Goal: Information Seeking & Learning: Understand process/instructions

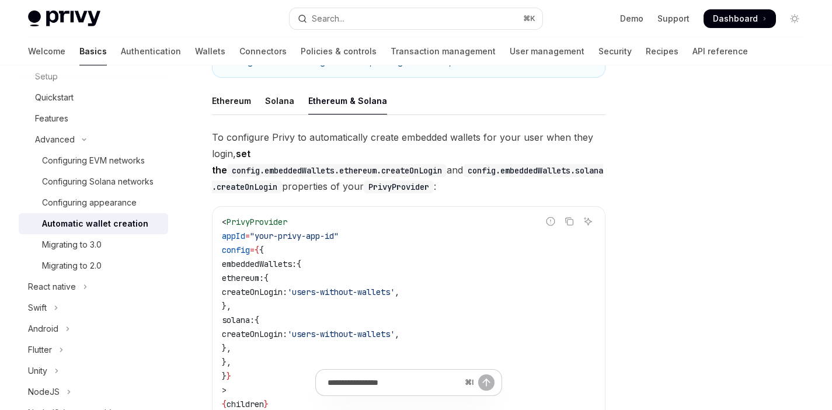
scroll to position [245, 0]
click at [326, 279] on code "< PrivyProvider appId = "your-privy-app-id" config = { { embeddedWallets: { eth…" at bounding box center [409, 319] width 374 height 210
click at [287, 258] on span "embeddedWallets:" at bounding box center [259, 263] width 75 height 11
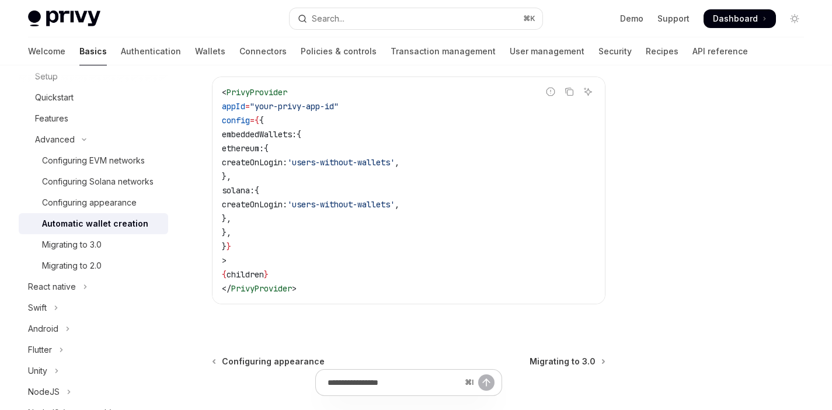
scroll to position [345, 0]
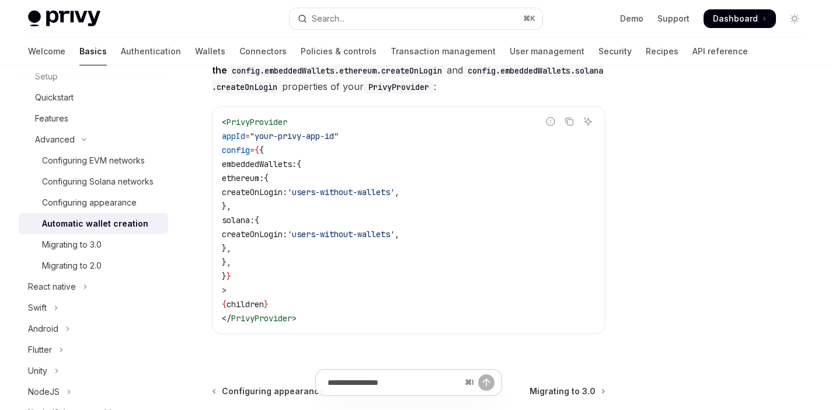
drag, startPoint x: 282, startPoint y: 153, endPoint x: 295, endPoint y: 215, distance: 63.8
click at [295, 215] on code "< PrivyProvider appId = "your-privy-app-id" config = { { embeddedWallets: { eth…" at bounding box center [409, 220] width 374 height 210
drag, startPoint x: 295, startPoint y: 215, endPoint x: 280, endPoint y: 152, distance: 64.7
click at [280, 152] on code "< PrivyProvider appId = "your-privy-app-id" config = { { embeddedWallets: { eth…" at bounding box center [409, 220] width 374 height 210
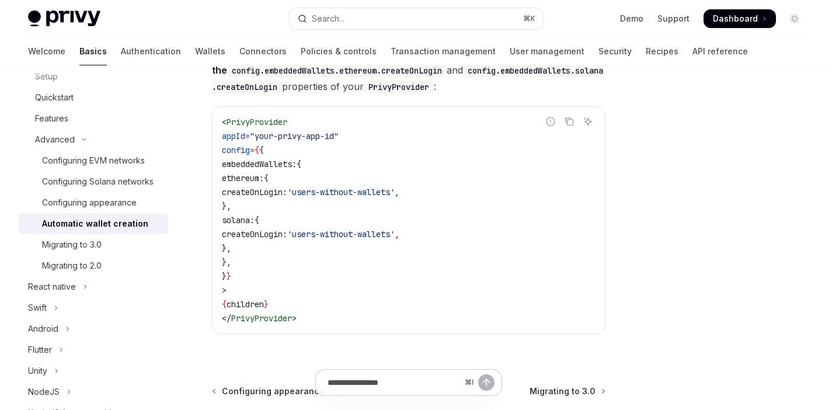
click at [255, 215] on span "solana:" at bounding box center [238, 220] width 33 height 11
drag, startPoint x: 294, startPoint y: 222, endPoint x: 279, endPoint y: 150, distance: 73.4
click at [279, 150] on code "< PrivyProvider appId = "your-privy-app-id" config = { { embeddedWallets: { eth…" at bounding box center [409, 220] width 374 height 210
click at [264, 173] on span "ethereum:" at bounding box center [243, 178] width 42 height 11
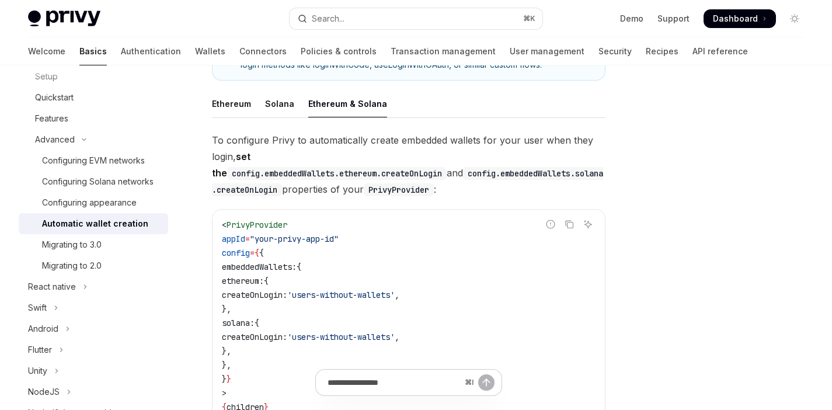
scroll to position [220, 0]
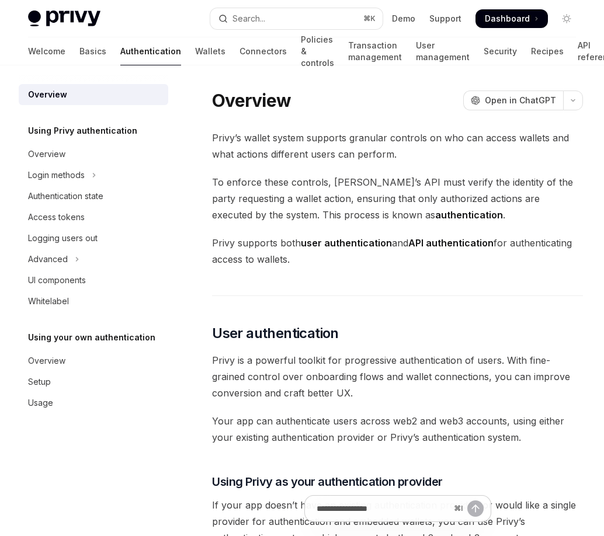
click at [253, 212] on span "To enforce these controls, [PERSON_NAME]’s API must verify the identity of the …" at bounding box center [397, 198] width 371 height 49
click at [86, 262] on button "Advanced" at bounding box center [94, 259] width 150 height 21
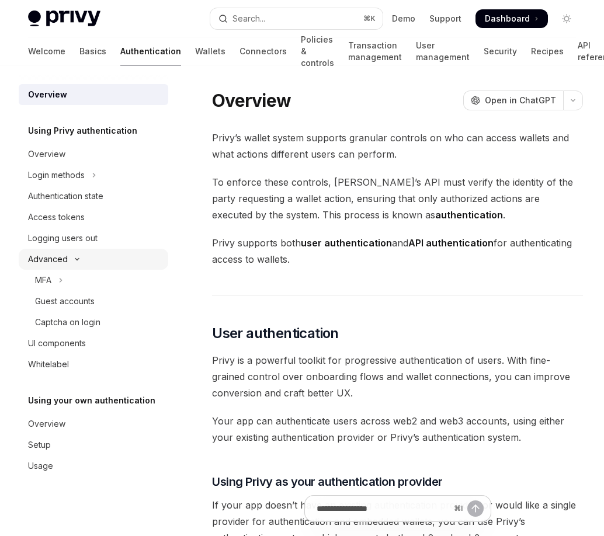
click at [86, 262] on button "Advanced" at bounding box center [94, 259] width 150 height 21
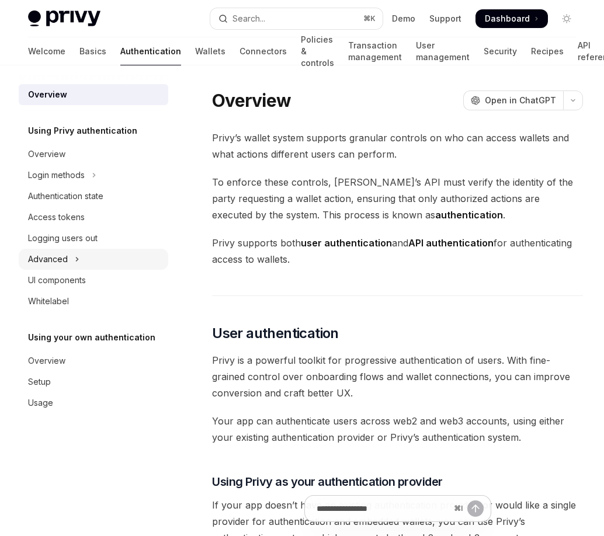
click at [86, 262] on button "Advanced" at bounding box center [94, 259] width 150 height 21
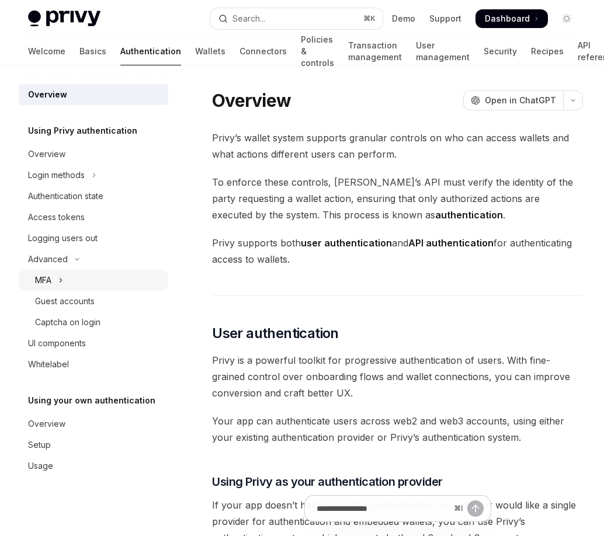
click at [77, 279] on button "MFA" at bounding box center [94, 280] width 150 height 21
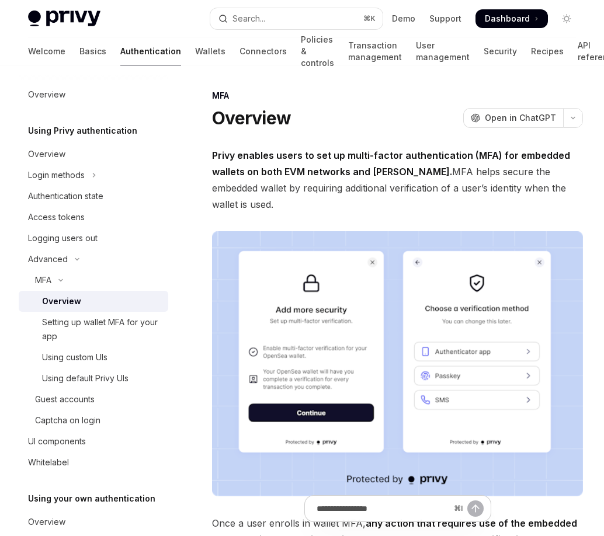
click at [102, 305] on div "Overview" at bounding box center [101, 301] width 119 height 14
click at [91, 285] on button "MFA" at bounding box center [94, 280] width 150 height 21
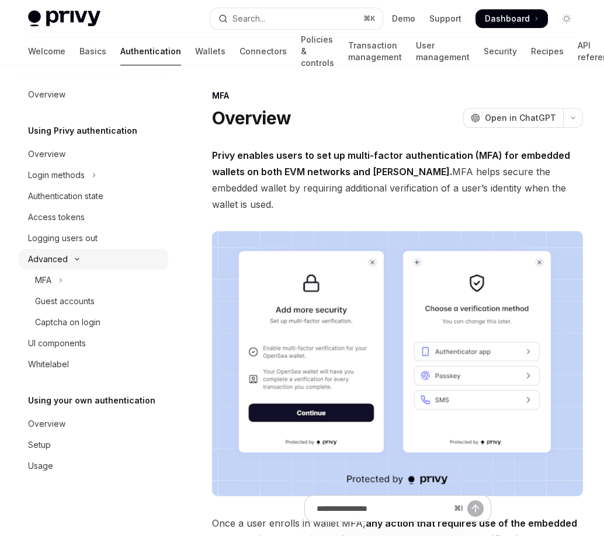
click at [91, 259] on button "Advanced" at bounding box center [94, 259] width 150 height 21
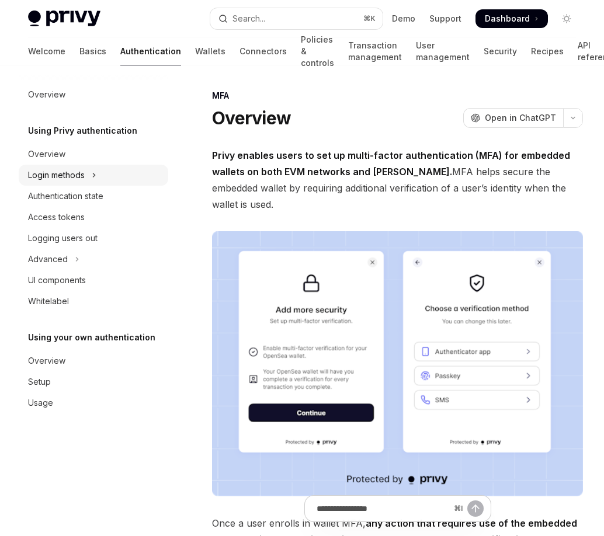
click at [102, 178] on button "Login methods" at bounding box center [94, 175] width 150 height 21
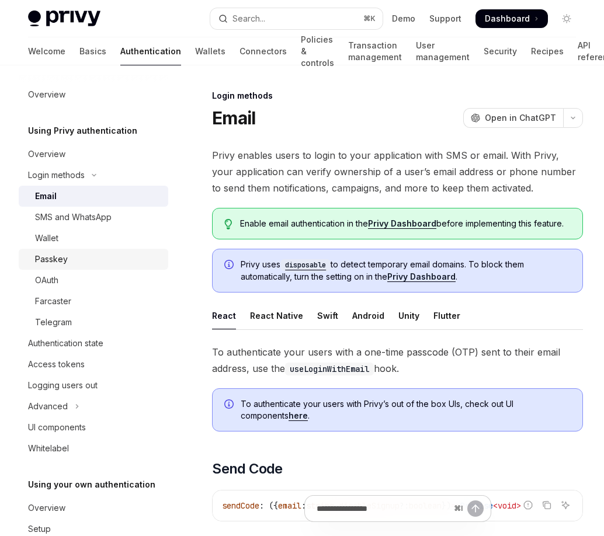
click at [85, 255] on div "Passkey" at bounding box center [98, 259] width 126 height 14
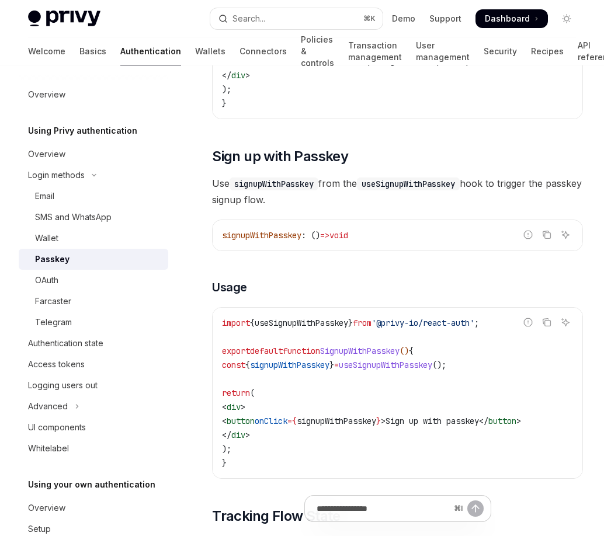
scroll to position [638, 0]
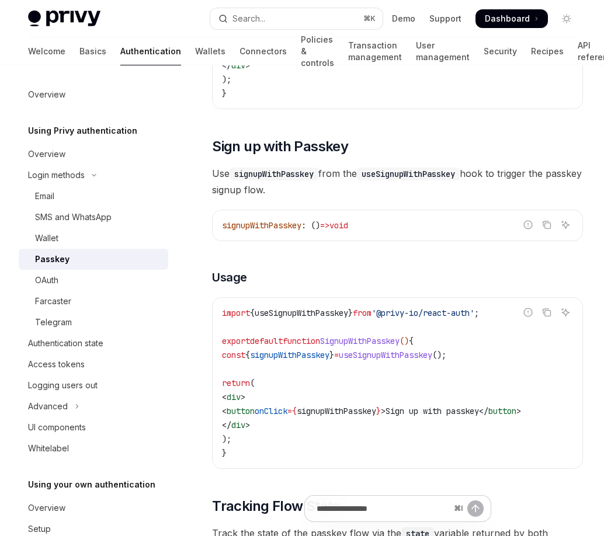
click at [287, 415] on span "onClick" at bounding box center [271, 411] width 33 height 11
click at [309, 425] on code "import { useSignupWithPasskey } from '@privy-io/react-auth' ; export default fu…" at bounding box center [397, 383] width 351 height 154
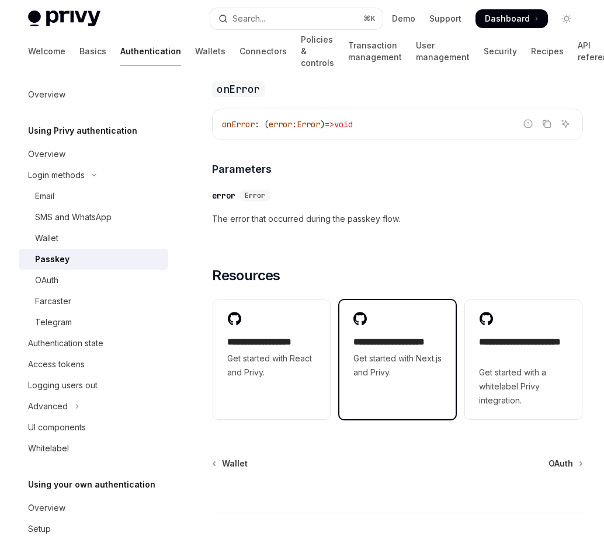
scroll to position [2056, 0]
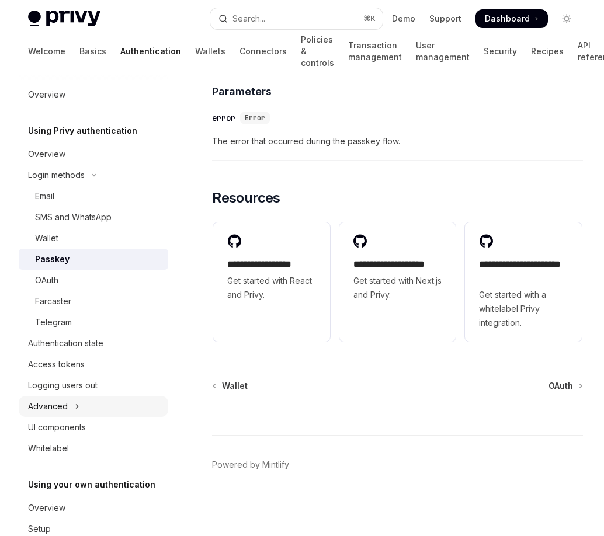
click at [85, 409] on button "Advanced" at bounding box center [94, 406] width 150 height 21
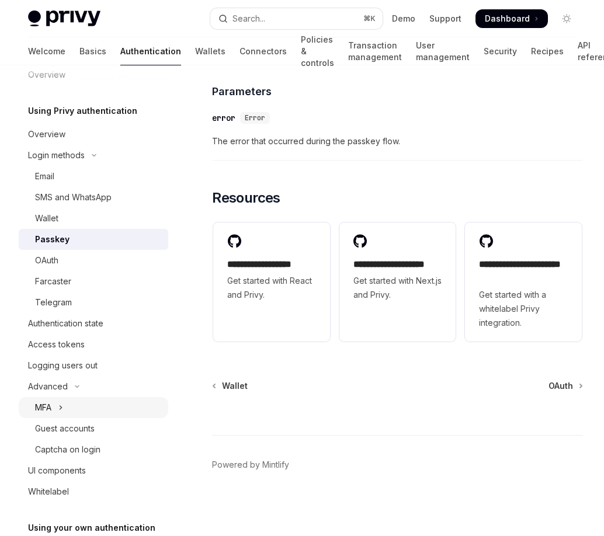
scroll to position [20, 0]
click at [102, 411] on button "MFA" at bounding box center [94, 407] width 150 height 21
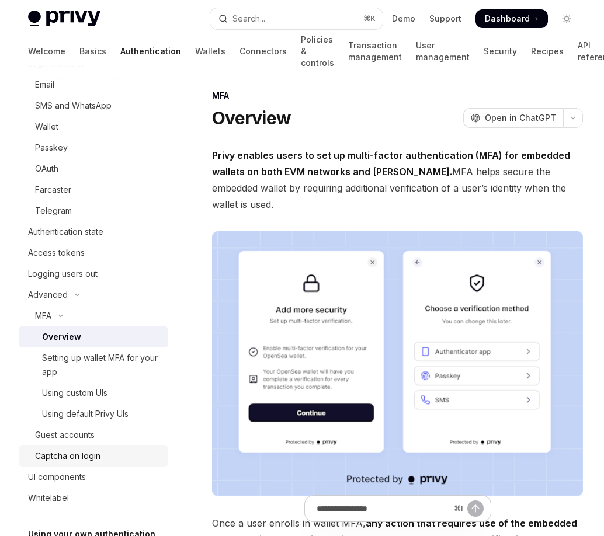
scroll to position [123, 0]
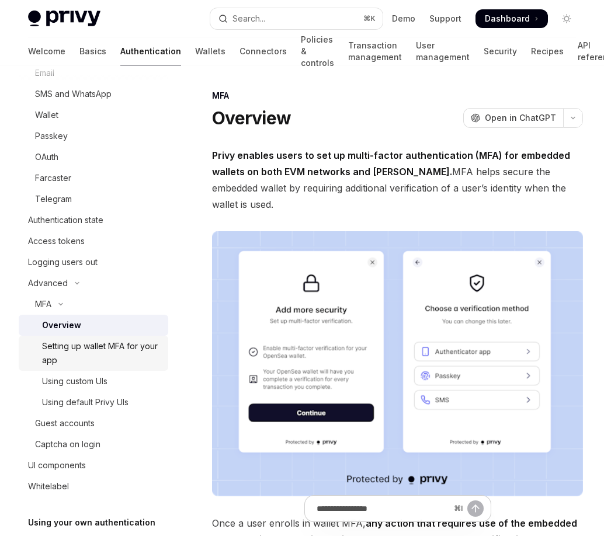
click at [110, 361] on div "Setting up wallet MFA for your app" at bounding box center [101, 353] width 119 height 28
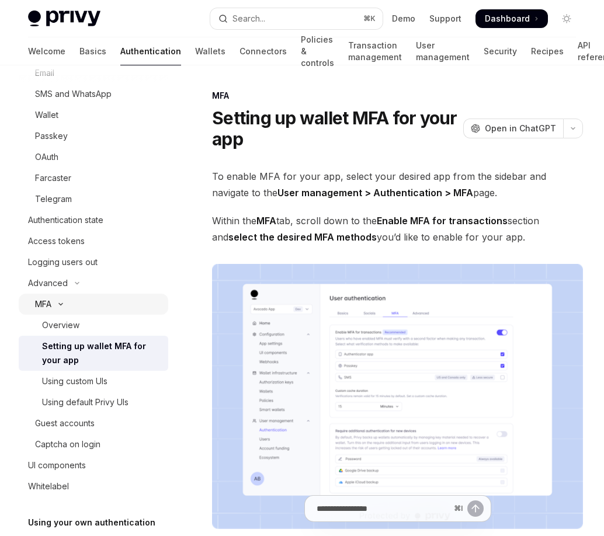
click at [82, 301] on button "MFA" at bounding box center [94, 304] width 150 height 21
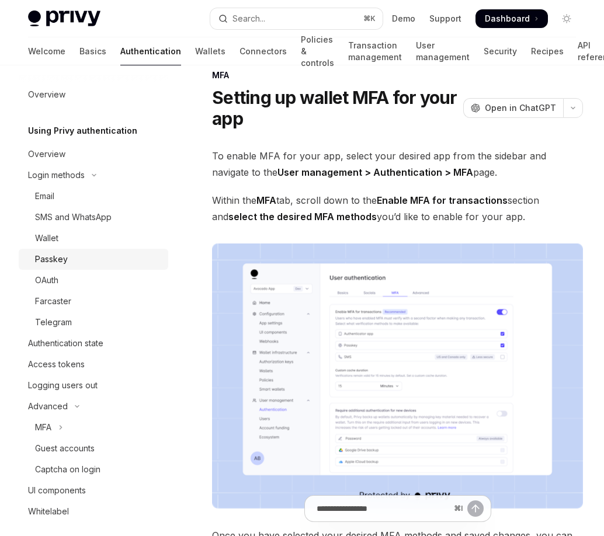
click at [65, 262] on div "Passkey" at bounding box center [51, 259] width 33 height 14
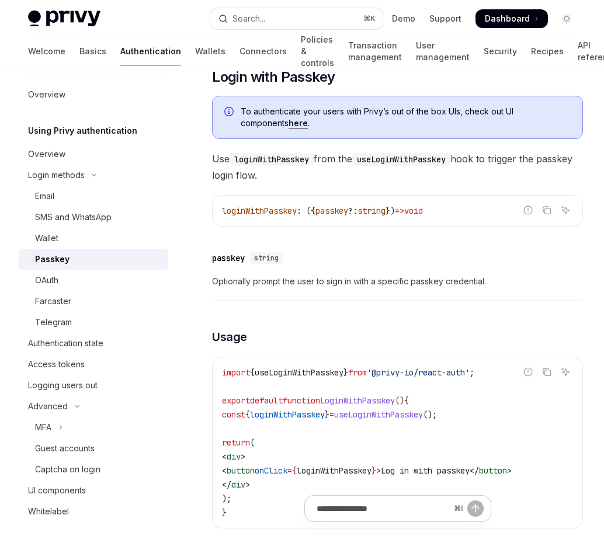
scroll to position [296, 0]
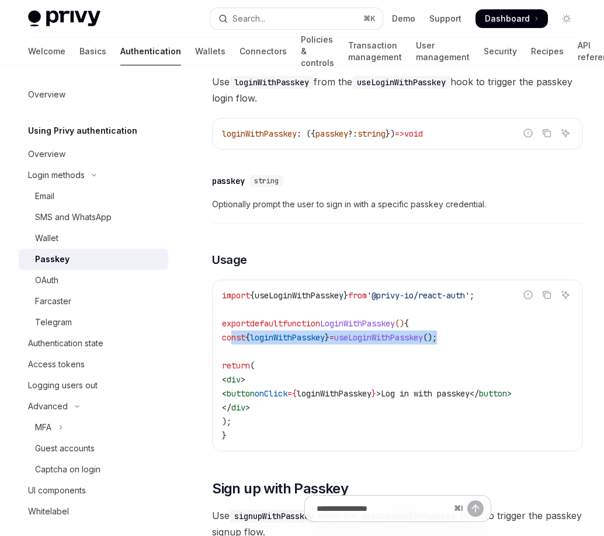
drag, startPoint x: 232, startPoint y: 340, endPoint x: 491, endPoint y: 337, distance: 258.1
click at [491, 337] on code "import { useLoginWithPasskey } from '@privy-io/react-auth' ; export default fun…" at bounding box center [397, 365] width 351 height 154
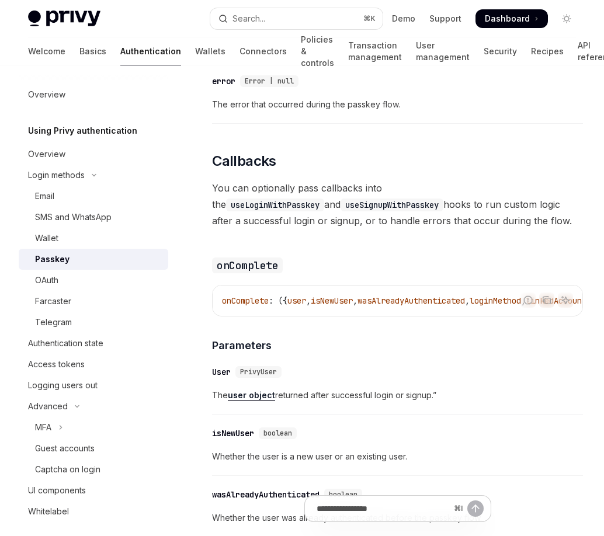
scroll to position [1371, 0]
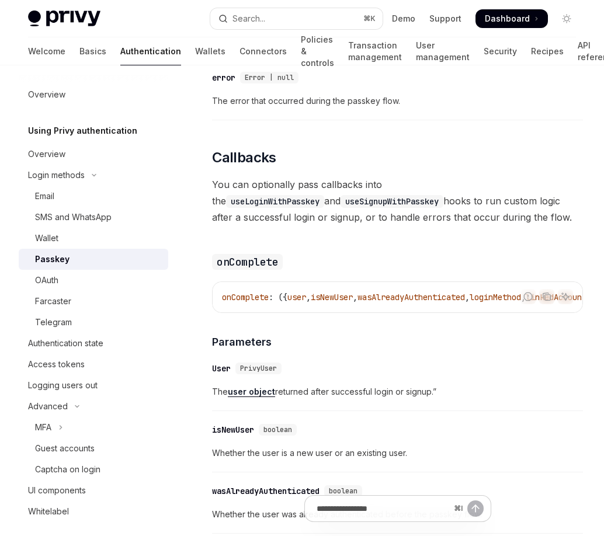
drag, startPoint x: 462, startPoint y: 326, endPoint x: 529, endPoint y: 326, distance: 66.6
click at [503, 313] on div "Report incorrect code Copy Ask AI onComplete : ({ user , isNewUser , wasAlready…" at bounding box center [397, 297] width 371 height 32
click at [456, 313] on div "Report incorrect code Copy Ask AI onComplete : ({ user , isNewUser , wasAlready…" at bounding box center [397, 297] width 371 height 32
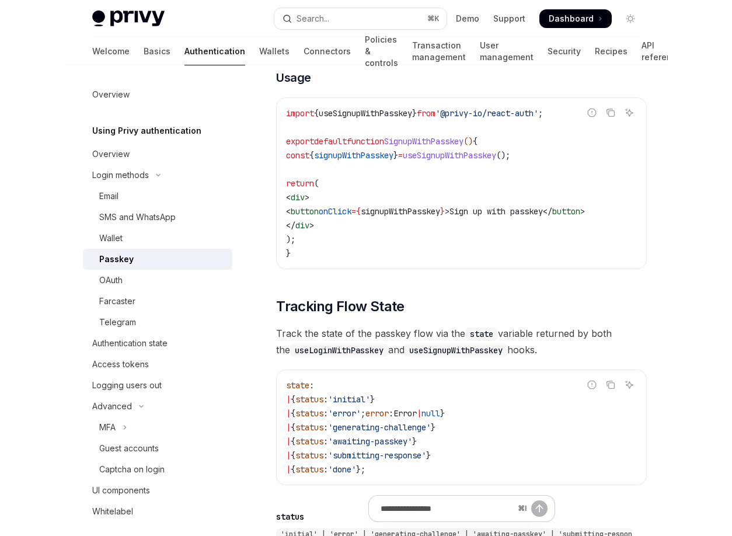
scroll to position [822, 0]
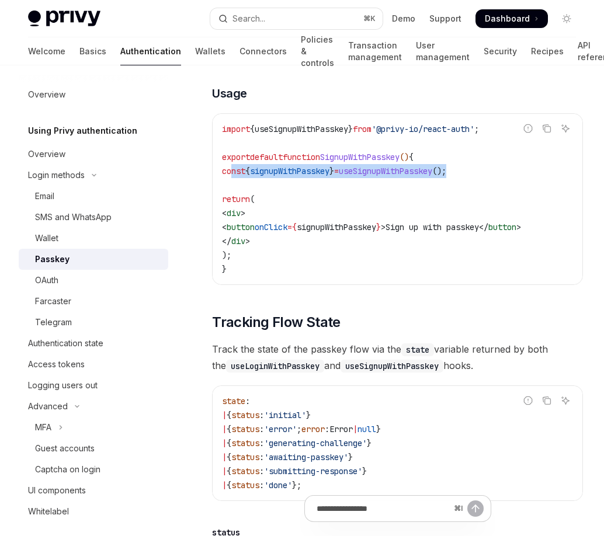
drag, startPoint x: 299, startPoint y: 176, endPoint x: 491, endPoint y: 173, distance: 191.6
click at [446, 173] on span "const { signupWithPasskey } = useSignupWithPasskey ();" at bounding box center [334, 171] width 224 height 11
copy span "const { signupWithPasskey } = useSignupWithPasskey ();"
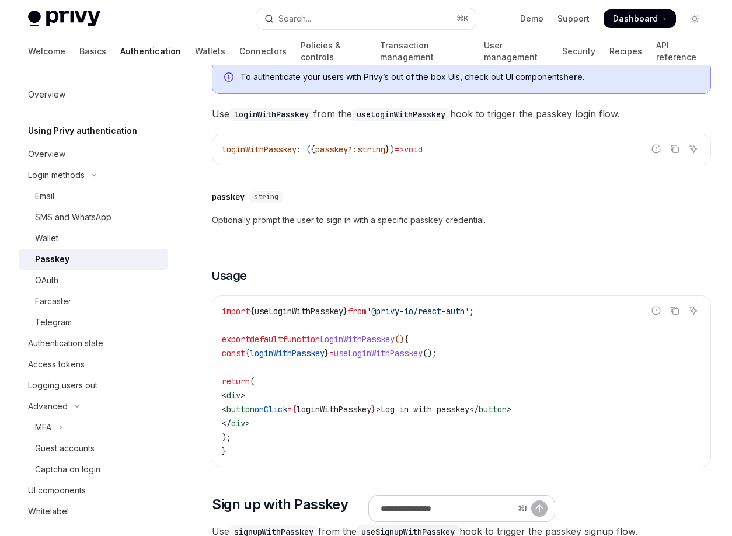
scroll to position [235, 0]
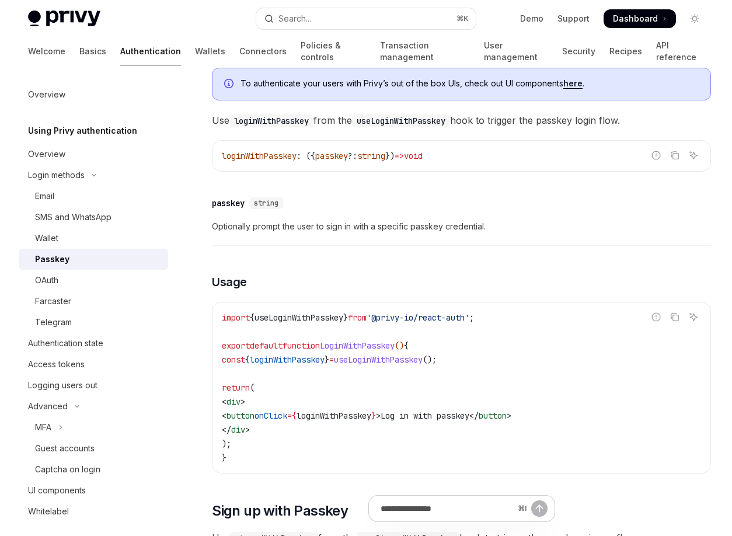
click at [343, 319] on span "useLoginWithPasskey" at bounding box center [299, 317] width 89 height 11
copy span "useLoginWithPasskey"
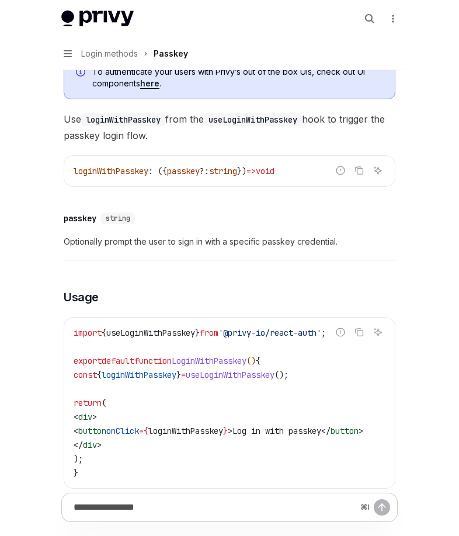
scroll to position [301, 0]
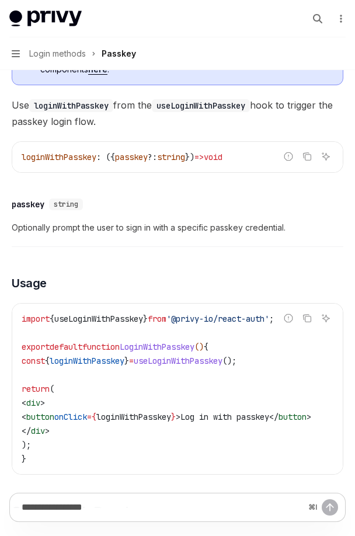
click at [223, 361] on span "useLoginWithPasskey" at bounding box center [178, 361] width 89 height 11
copy span "useLoginWithPasskey"
click at [124, 361] on span "loginWithPasskey" at bounding box center [87, 361] width 75 height 11
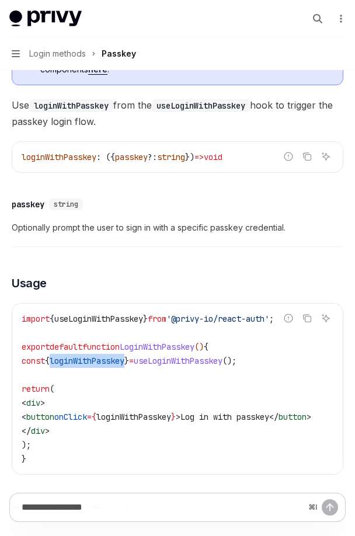
copy span "loginWithPasskey"
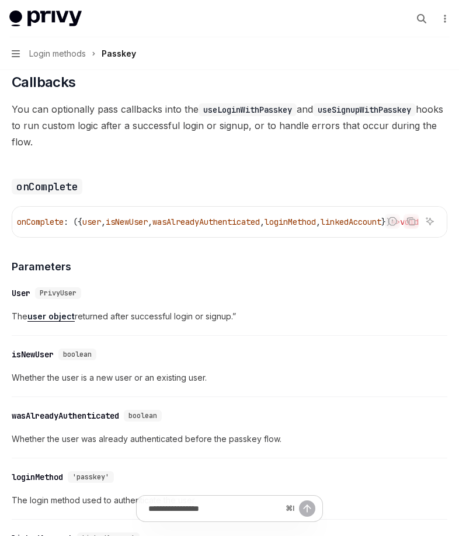
scroll to position [0, 0]
click at [47, 227] on span "onComplete" at bounding box center [45, 222] width 47 height 11
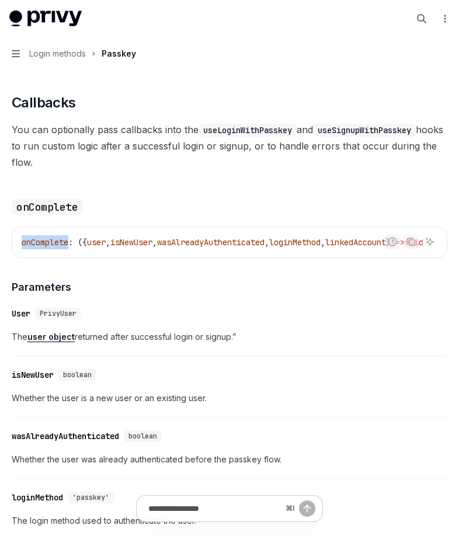
scroll to position [1360, 0]
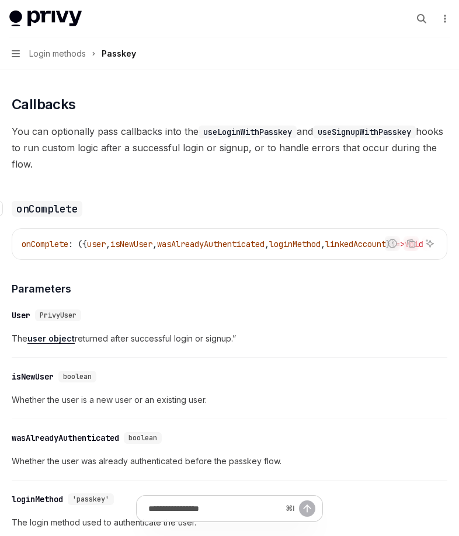
click at [298, 217] on h3 "​ onComplete" at bounding box center [230, 208] width 436 height 16
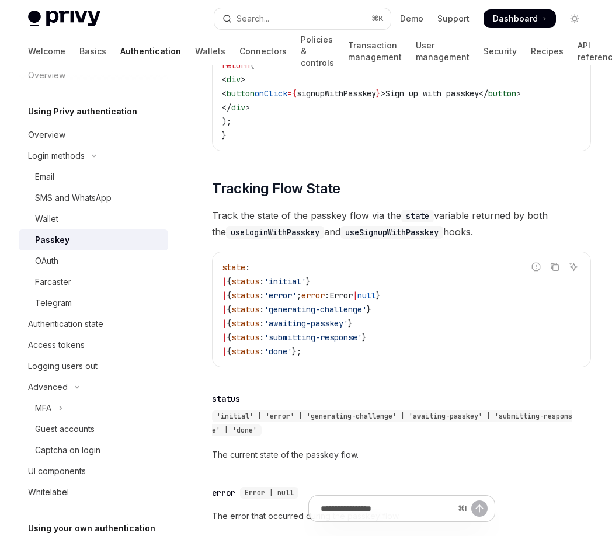
scroll to position [20, 0]
click at [85, 202] on div "SMS and WhatsApp" at bounding box center [73, 197] width 77 height 14
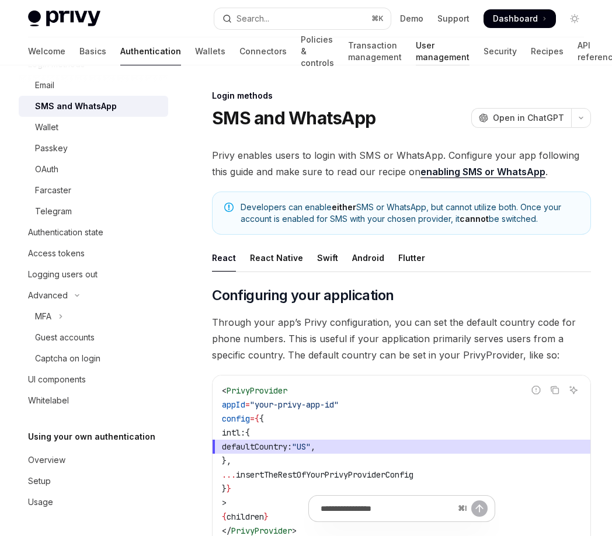
click at [416, 57] on link "User management" at bounding box center [443, 51] width 54 height 28
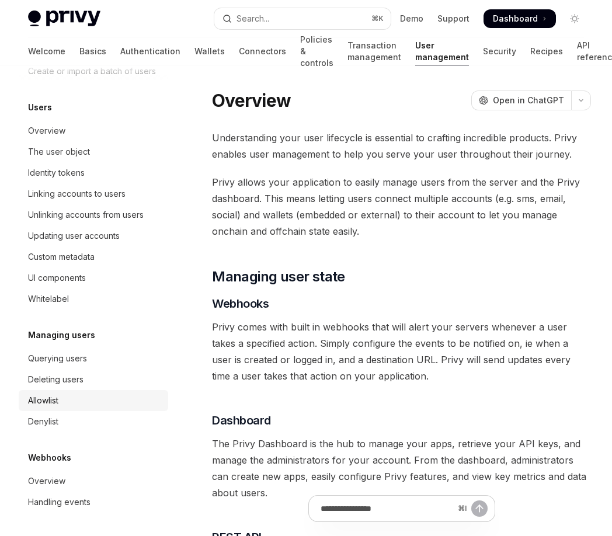
scroll to position [139, 0]
click at [503, 48] on link "API reference" at bounding box center [597, 51] width 40 height 28
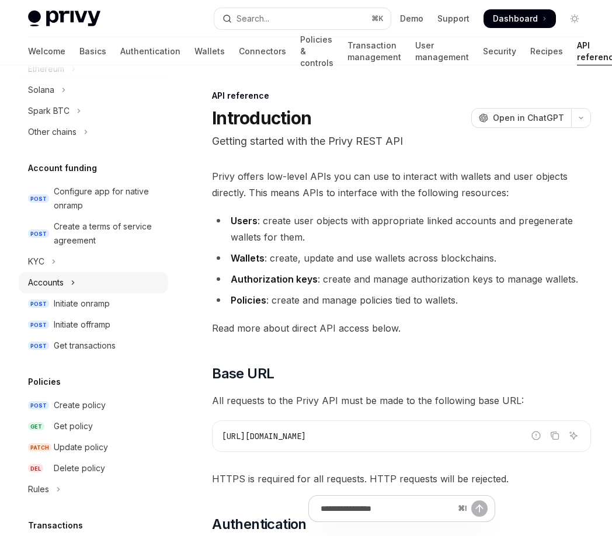
scroll to position [337, 0]
click at [112, 262] on button "KYC" at bounding box center [94, 261] width 150 height 21
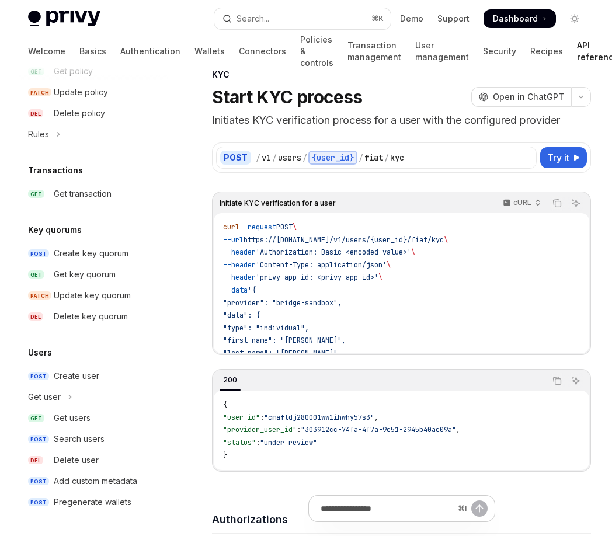
scroll to position [22, 0]
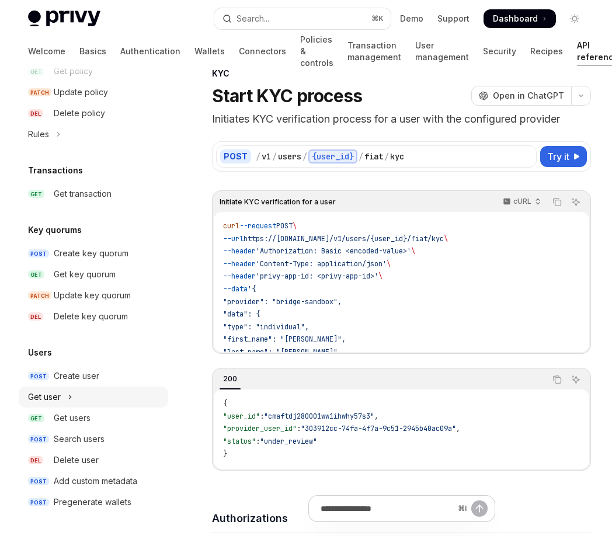
click at [123, 398] on button "Get user" at bounding box center [94, 397] width 150 height 21
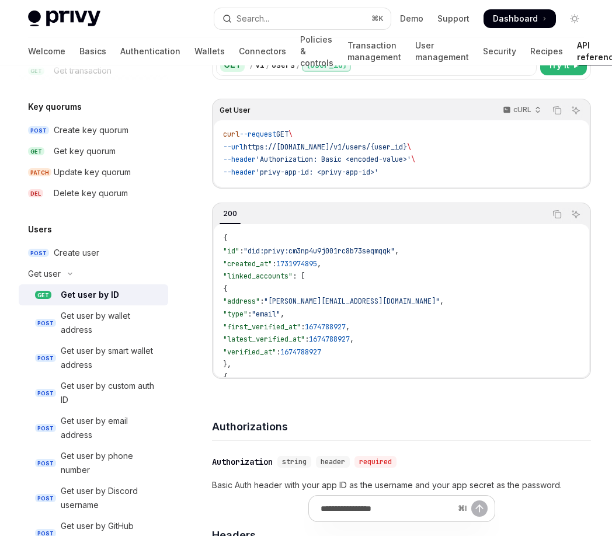
scroll to position [869, 0]
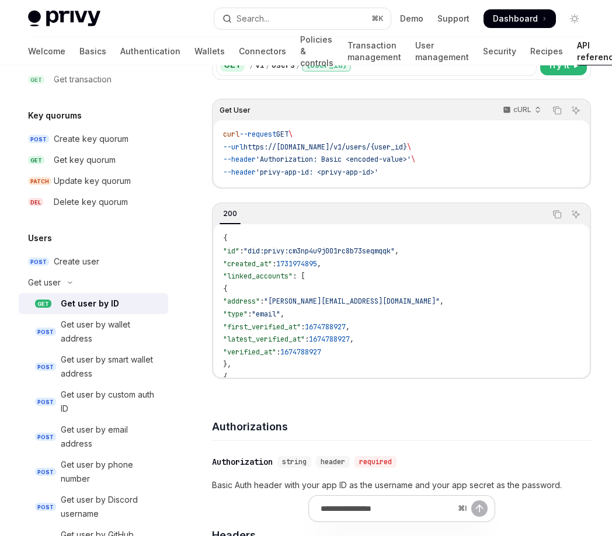
click at [100, 298] on div "Get user by ID" at bounding box center [90, 304] width 58 height 14
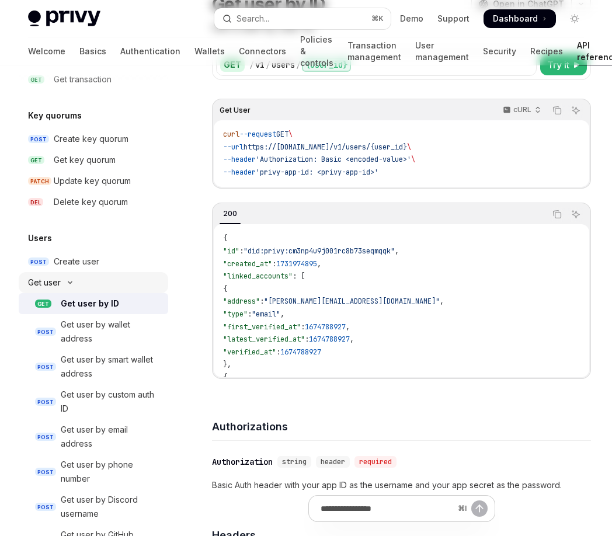
scroll to position [0, 0]
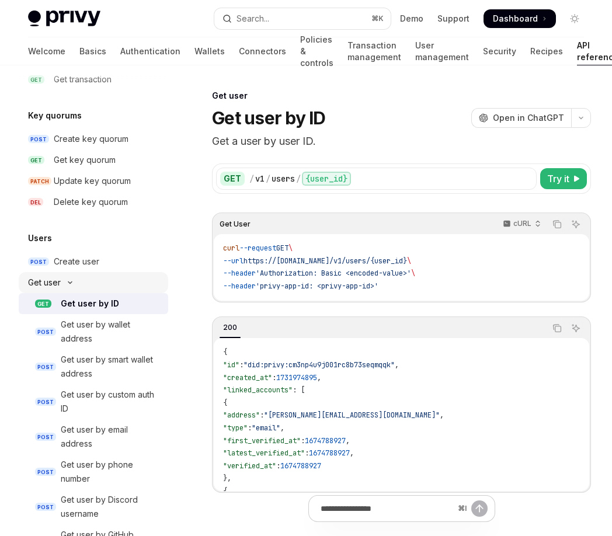
click at [105, 284] on button "Get user" at bounding box center [94, 282] width 150 height 21
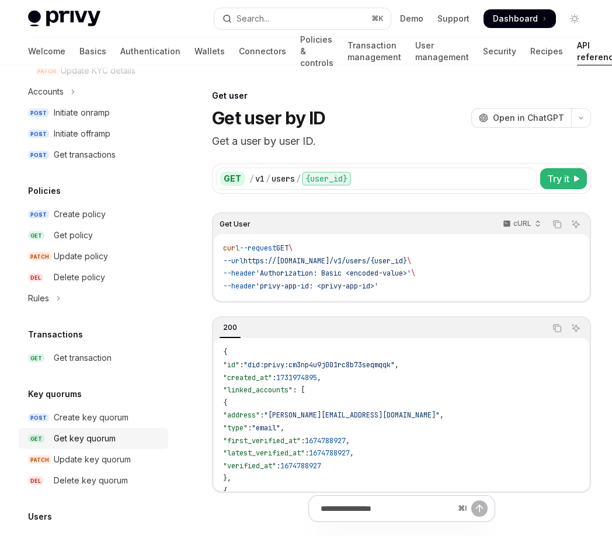
scroll to position [590, 0]
click at [80, 294] on button "Rules" at bounding box center [94, 298] width 150 height 21
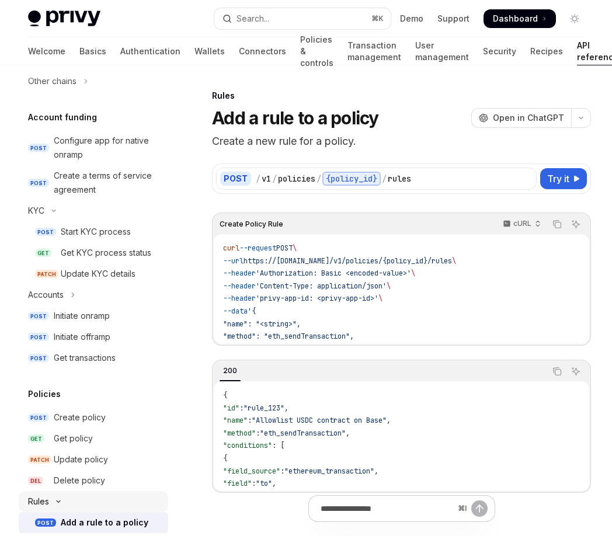
scroll to position [385, 0]
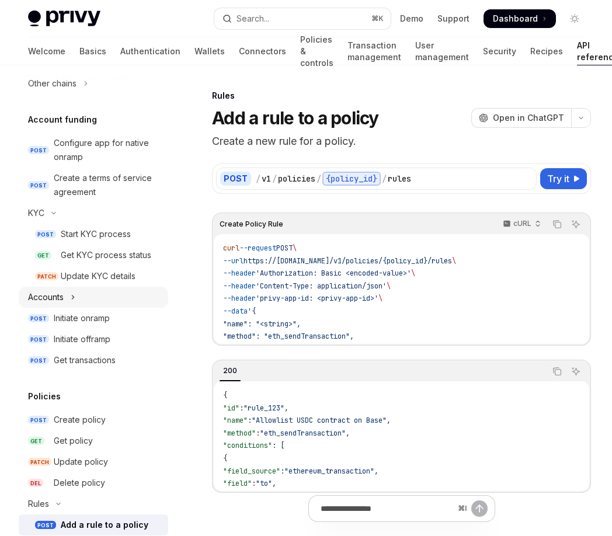
click at [123, 296] on button "Accounts" at bounding box center [94, 297] width 150 height 21
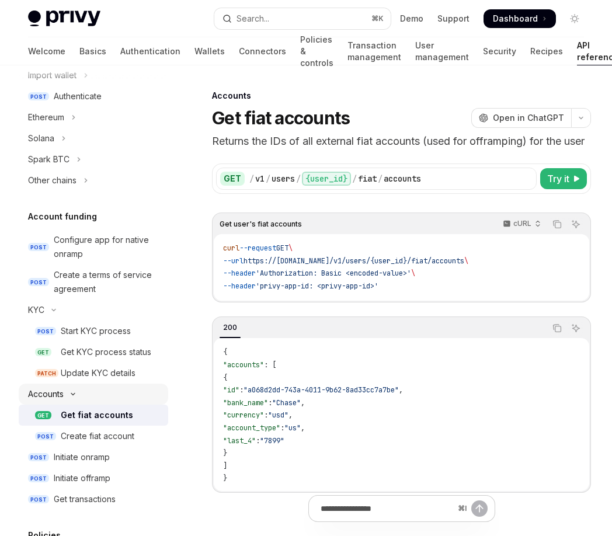
scroll to position [154, 0]
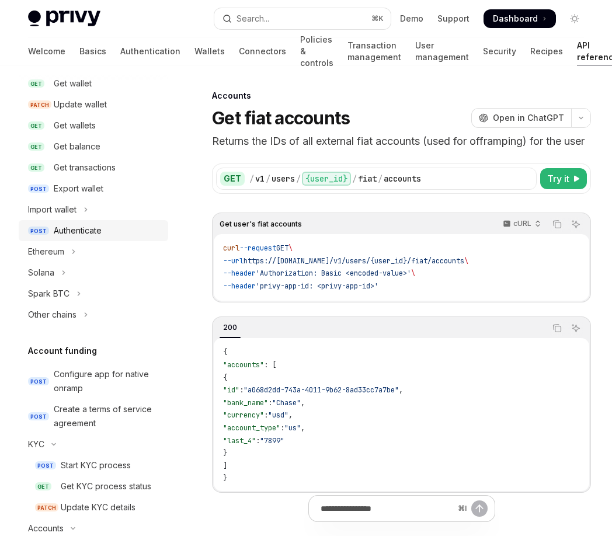
click at [128, 224] on div "Authenticate" at bounding box center [107, 231] width 107 height 14
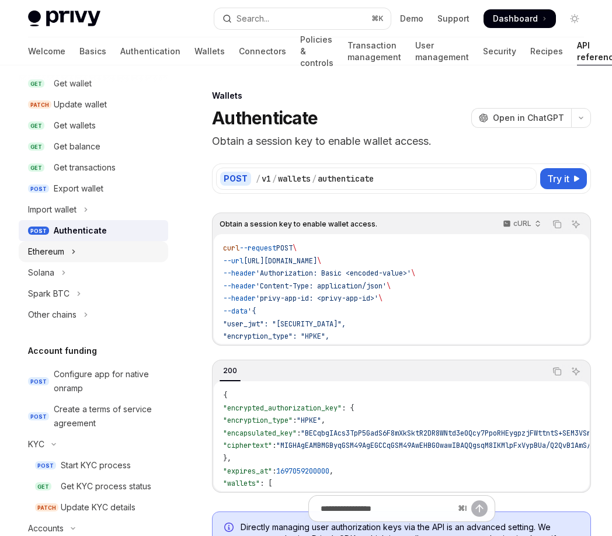
click at [126, 251] on button "Ethereum" at bounding box center [94, 251] width 150 height 21
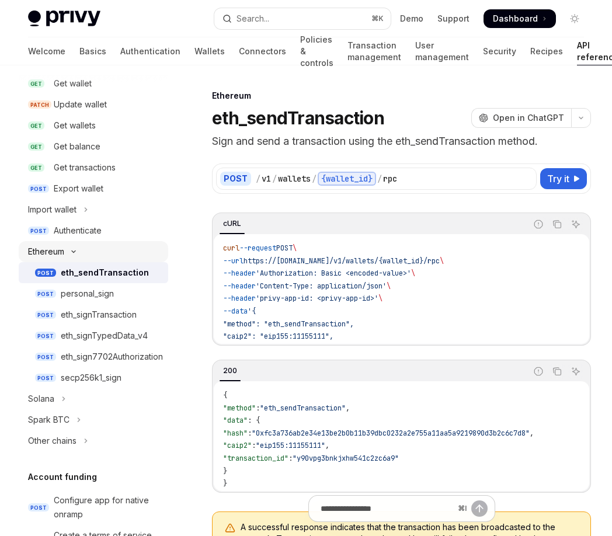
click at [126, 251] on button "Ethereum" at bounding box center [94, 251] width 150 height 21
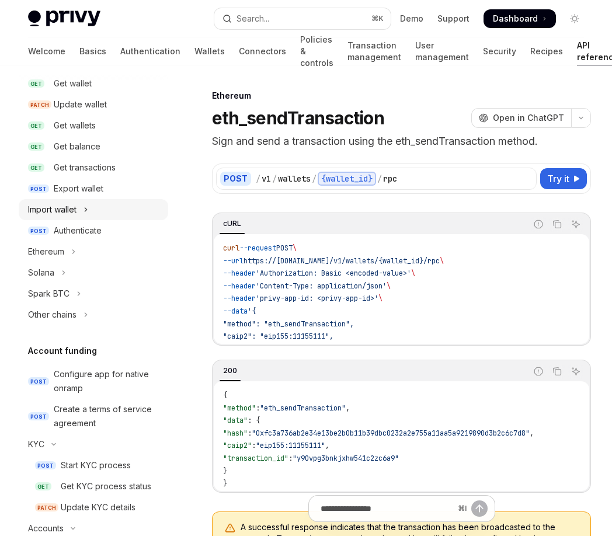
click at [132, 208] on button "Import wallet" at bounding box center [94, 209] width 150 height 21
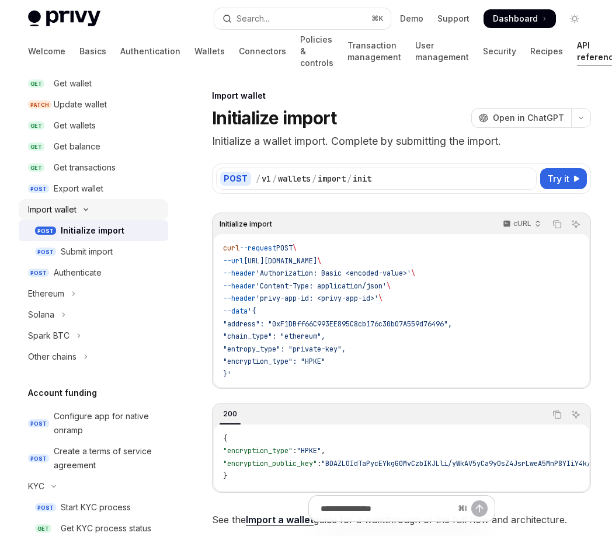
click at [132, 208] on button "Import wallet" at bounding box center [94, 209] width 150 height 21
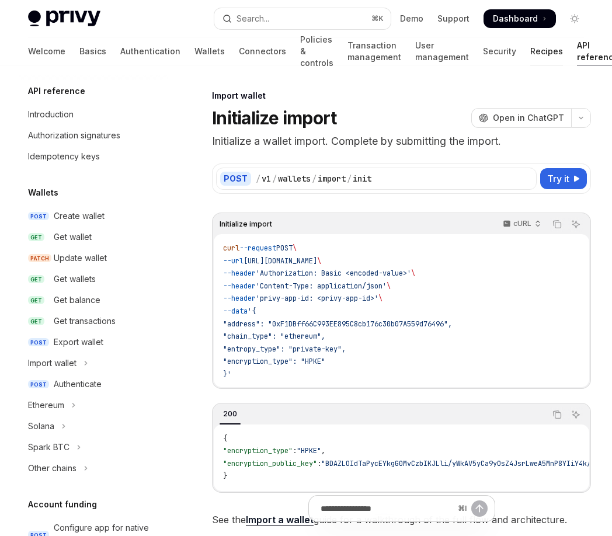
click at [503, 50] on link "Recipes" at bounding box center [546, 51] width 33 height 28
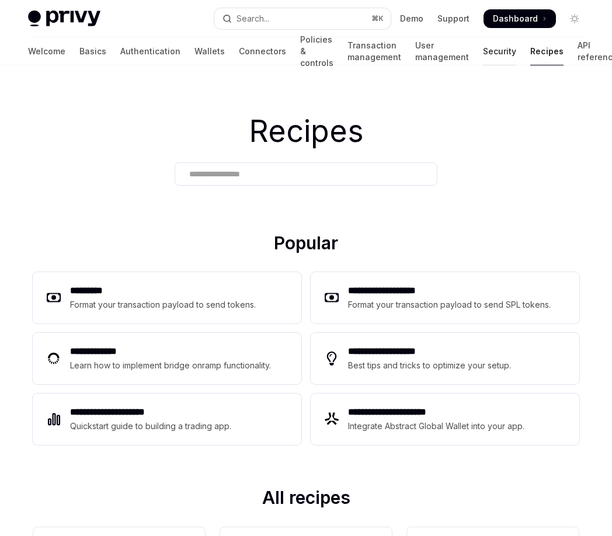
click at [483, 56] on link "Security" at bounding box center [499, 51] width 33 height 28
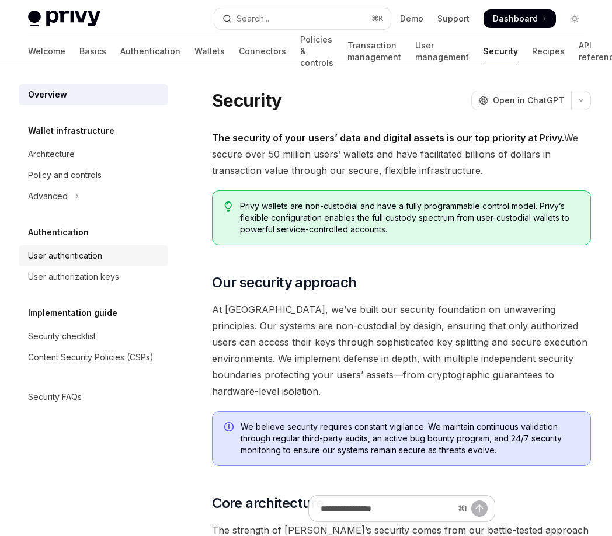
click at [89, 259] on div "User authentication" at bounding box center [65, 256] width 74 height 14
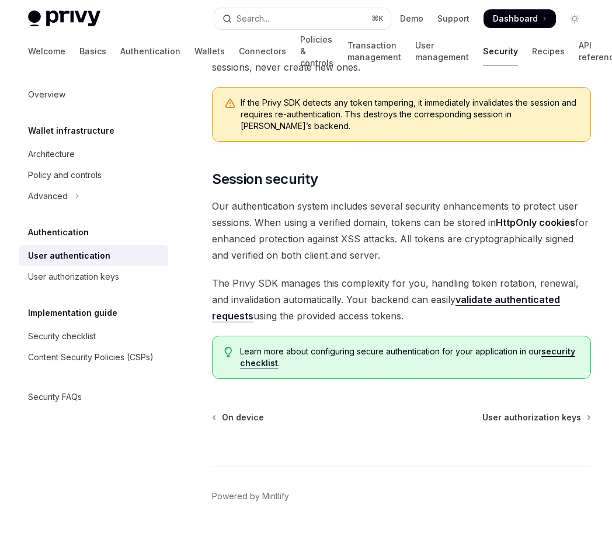
scroll to position [1024, 0]
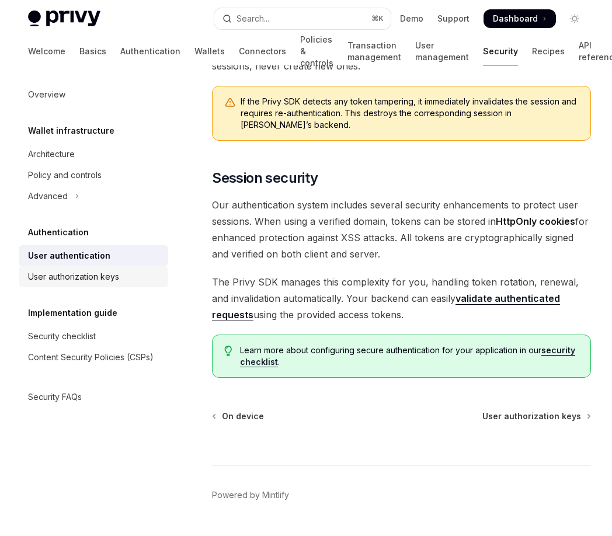
click at [98, 282] on div "User authorization keys" at bounding box center [73, 277] width 91 height 14
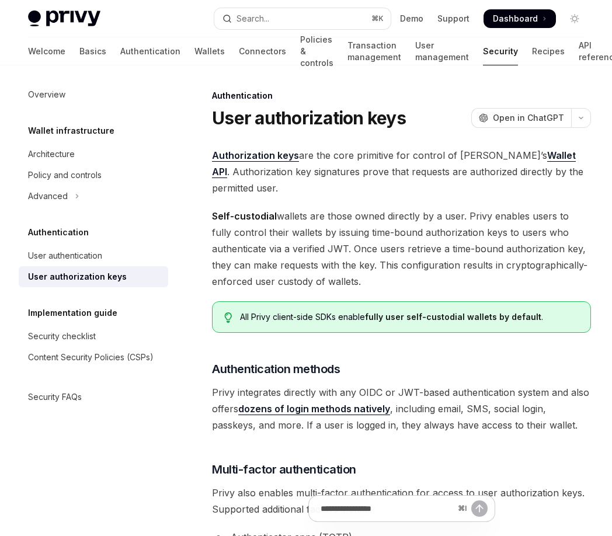
click at [99, 278] on div "User authorization keys" at bounding box center [77, 277] width 99 height 14
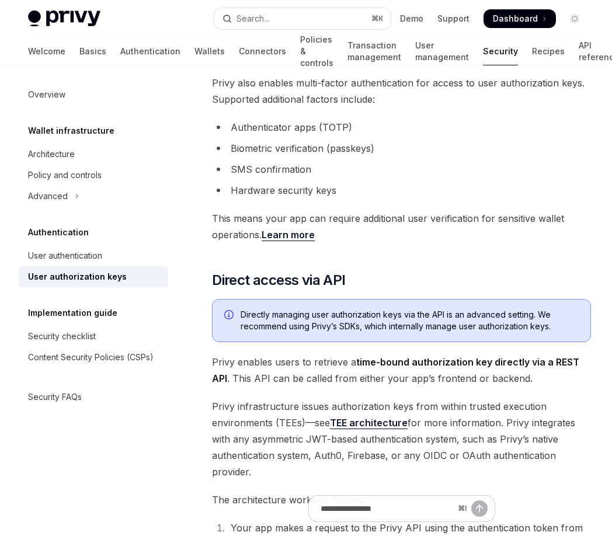
scroll to position [798, 0]
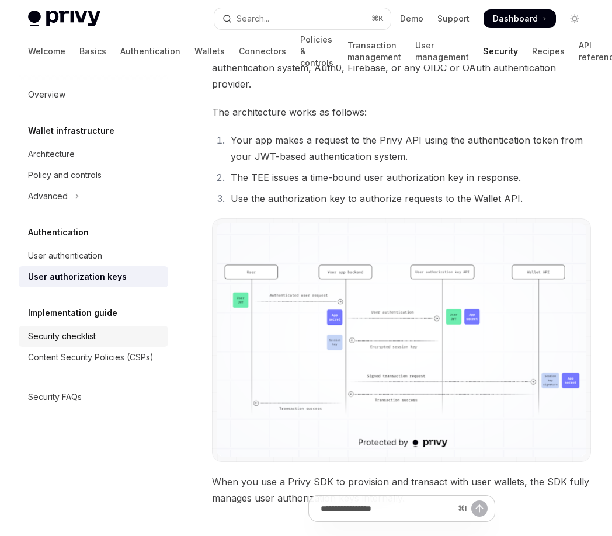
click at [104, 335] on div "Security checklist" at bounding box center [94, 336] width 133 height 14
type textarea "*"
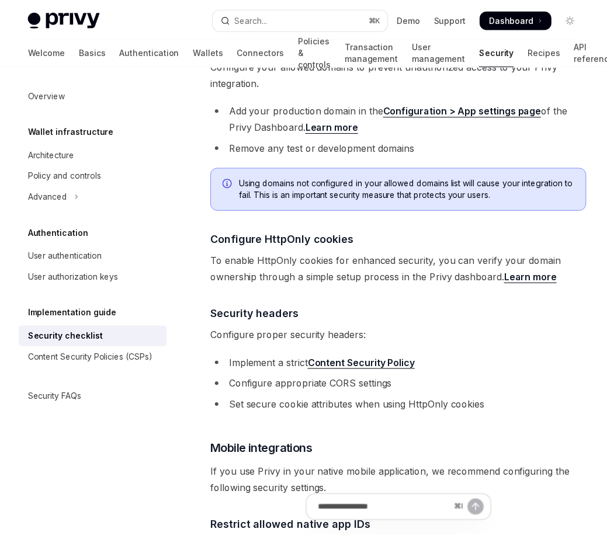
scroll to position [444, 0]
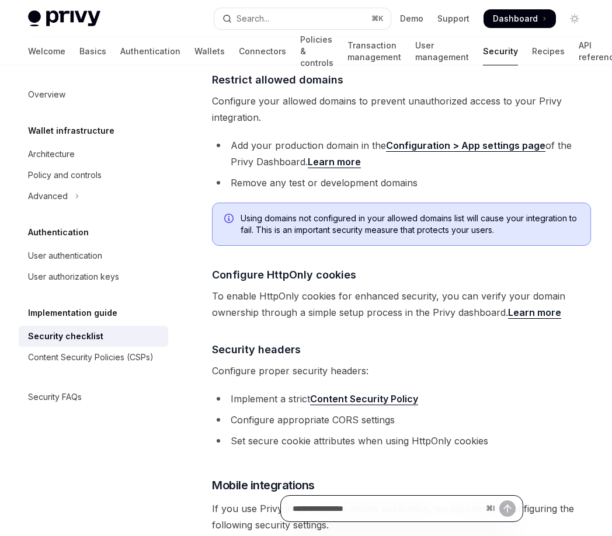
click at [340, 507] on input "Ask a question..." at bounding box center [387, 509] width 189 height 26
type input "*"
type input "*******"
type textarea "*"
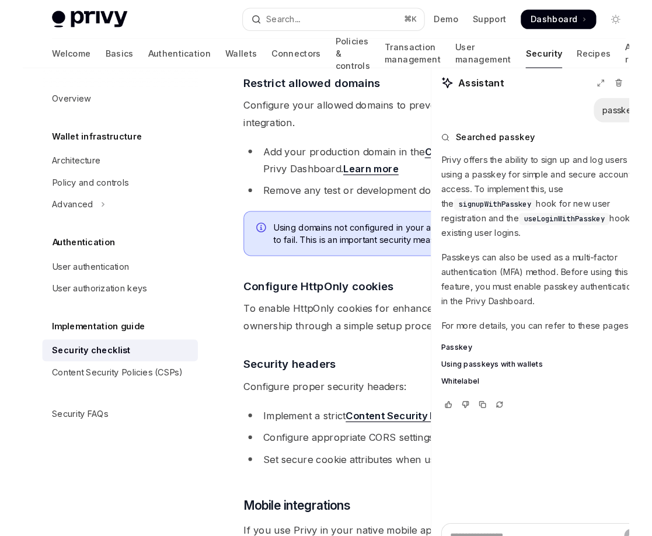
scroll to position [0, 0]
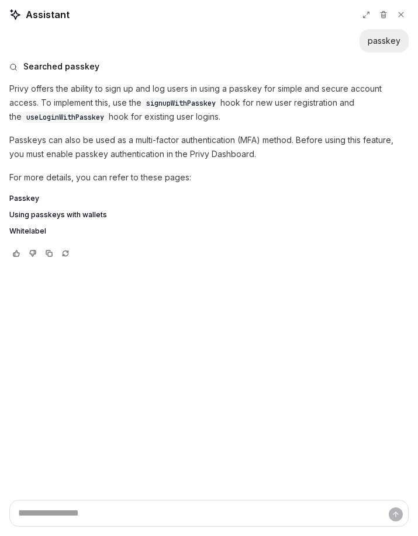
click at [182, 127] on div "Privy offers the ability to sign up and log users in using a passkey for simple…" at bounding box center [208, 160] width 399 height 157
type textarea "*"
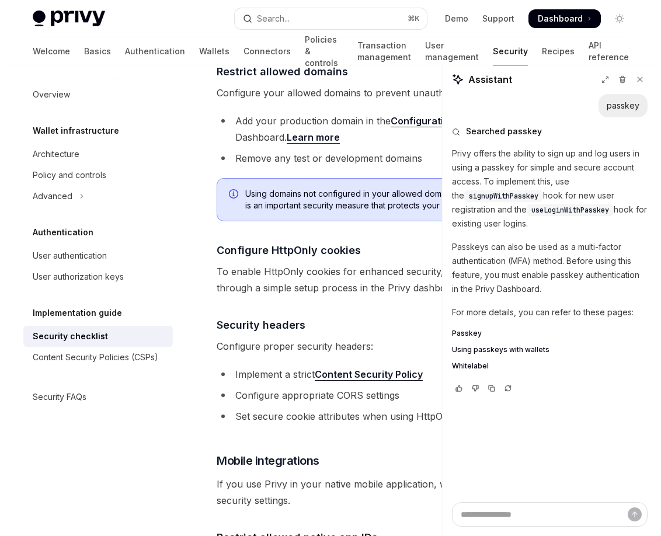
scroll to position [444, 0]
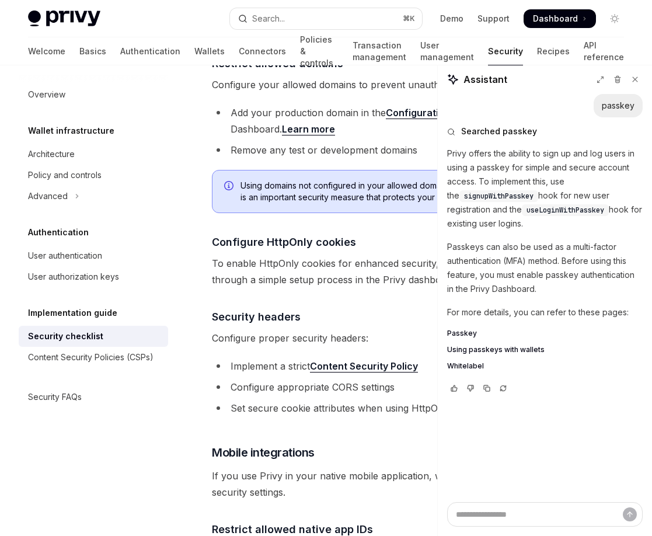
click at [316, 255] on span "To enable HttpOnly cookies for enhanced security, you can verify your domain ow…" at bounding box center [421, 271] width 419 height 33
click at [301, 19] on button "Search... ⌘ K" at bounding box center [326, 18] width 193 height 21
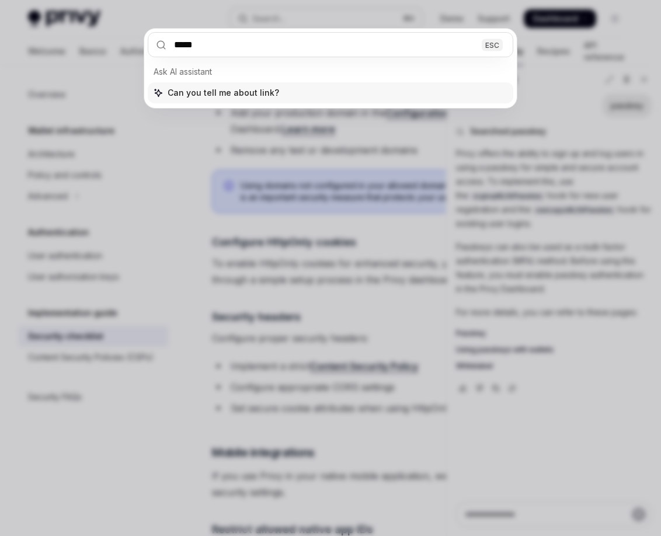
type input "******"
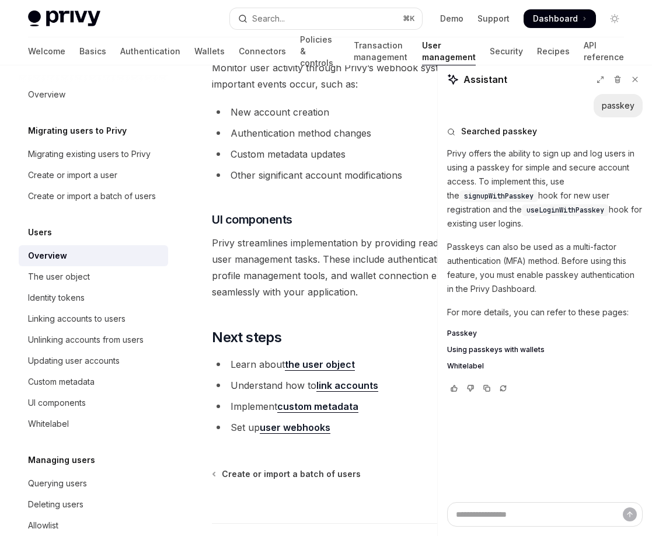
scroll to position [1141, 0]
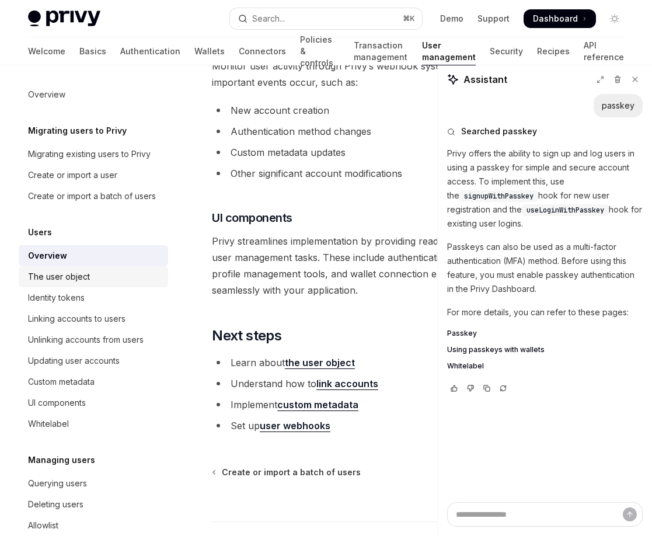
click at [100, 284] on div "The user object" at bounding box center [94, 277] width 133 height 14
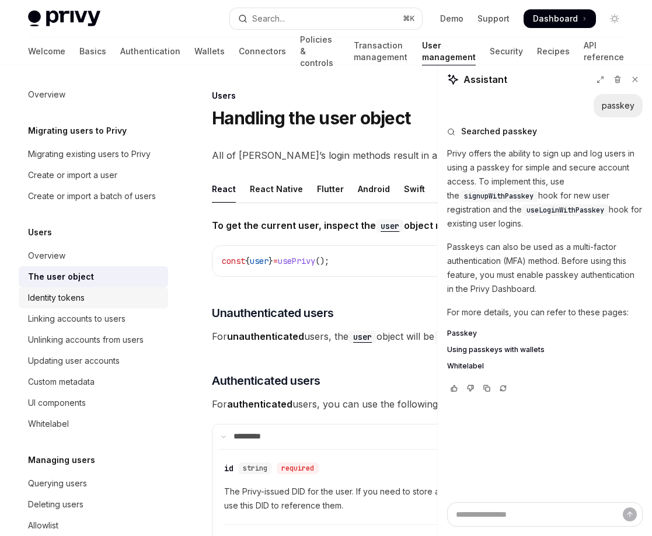
click at [85, 305] on div "Identity tokens" at bounding box center [56, 298] width 57 height 14
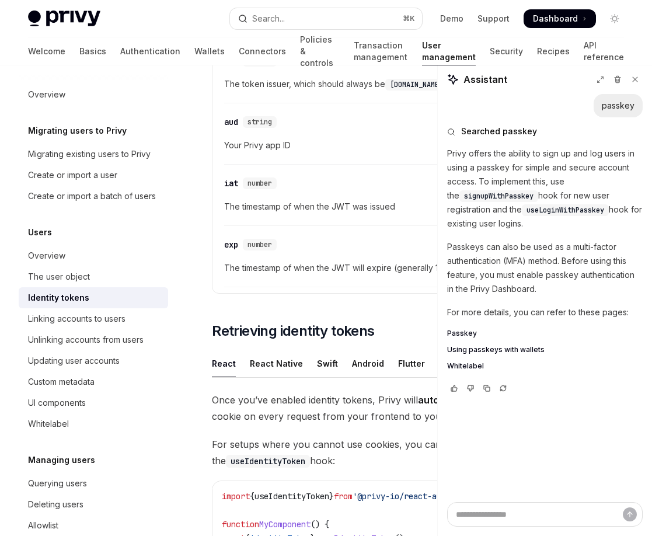
scroll to position [818, 0]
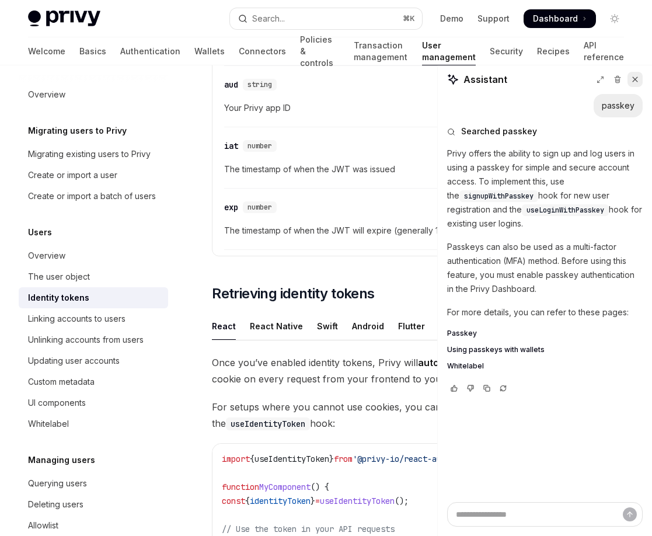
click at [503, 78] on icon at bounding box center [635, 79] width 8 height 8
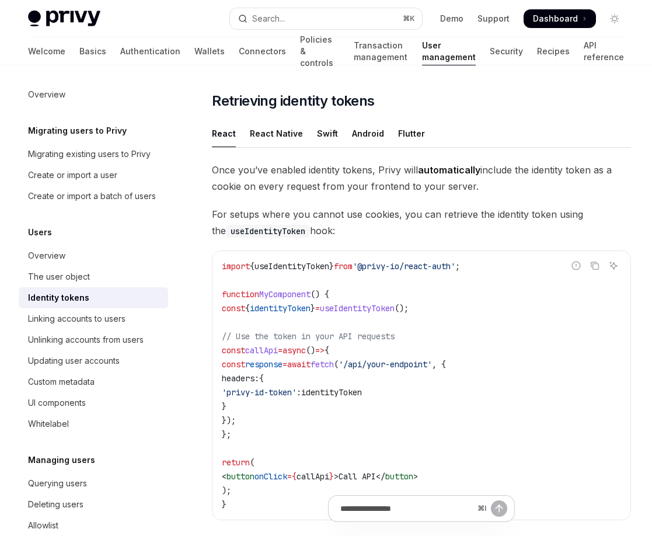
scroll to position [1143, 0]
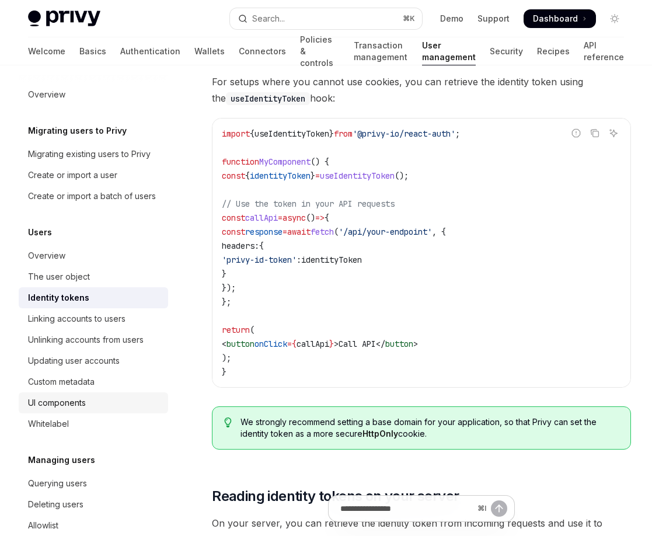
click at [79, 410] on div "UI components" at bounding box center [57, 403] width 58 height 14
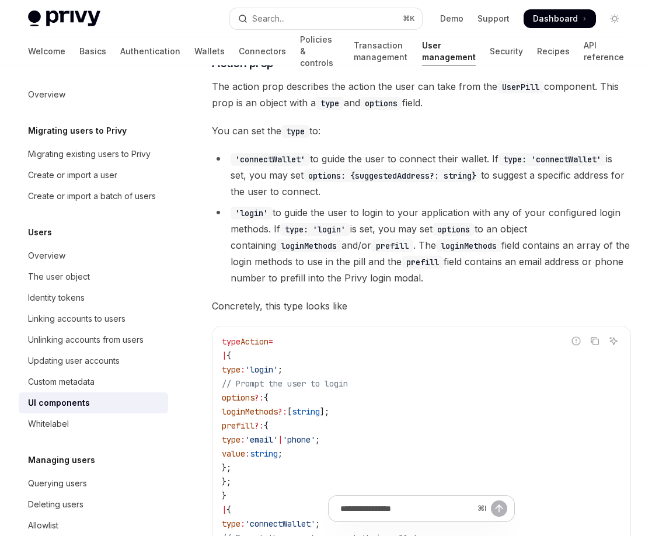
scroll to position [2081, 0]
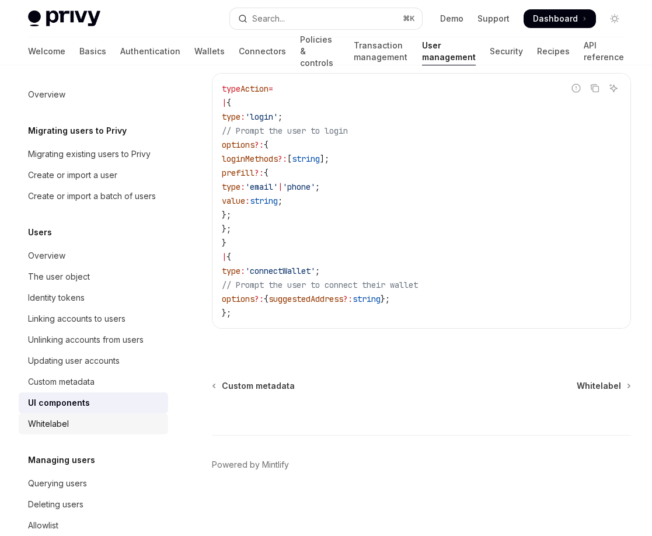
click at [100, 431] on div "Whitelabel" at bounding box center [94, 424] width 133 height 14
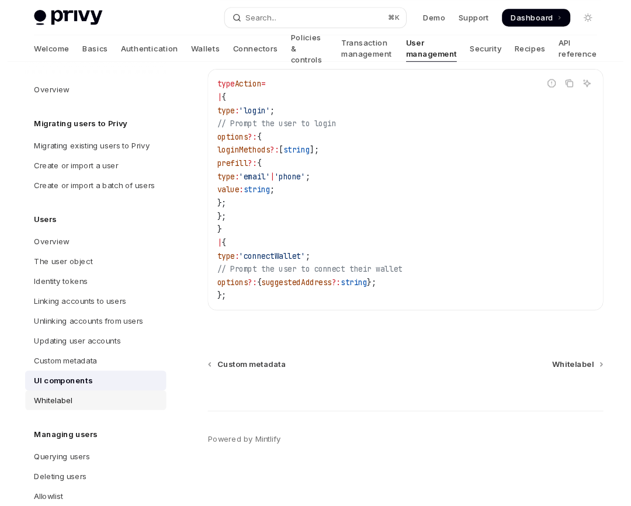
scroll to position [8, 0]
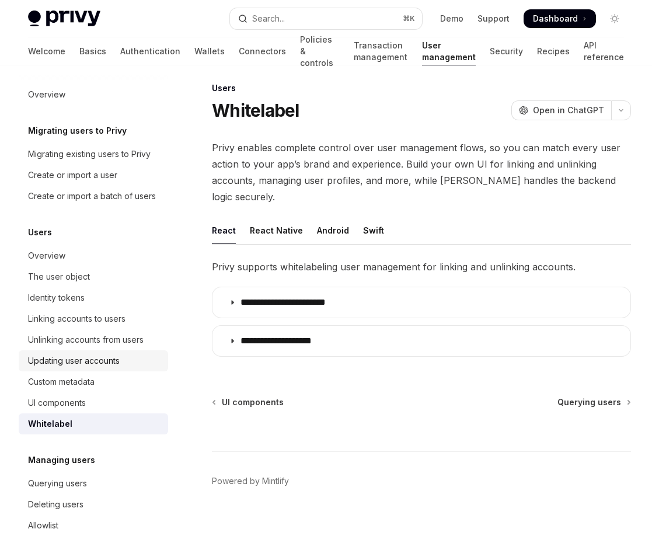
click at [99, 368] on div "Updating user accounts" at bounding box center [74, 361] width 92 height 14
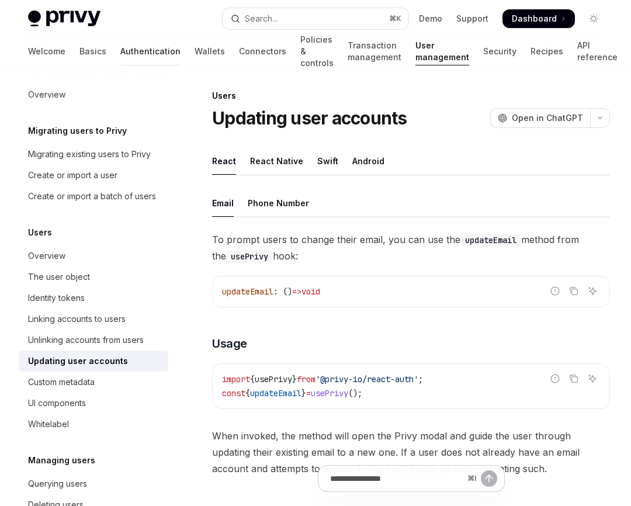
click at [120, 56] on link "Authentication" at bounding box center [150, 51] width 60 height 28
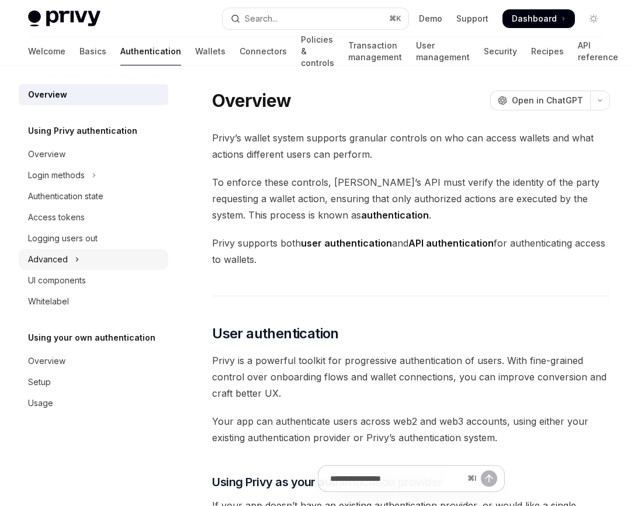
click at [80, 262] on button "Advanced" at bounding box center [94, 259] width 150 height 21
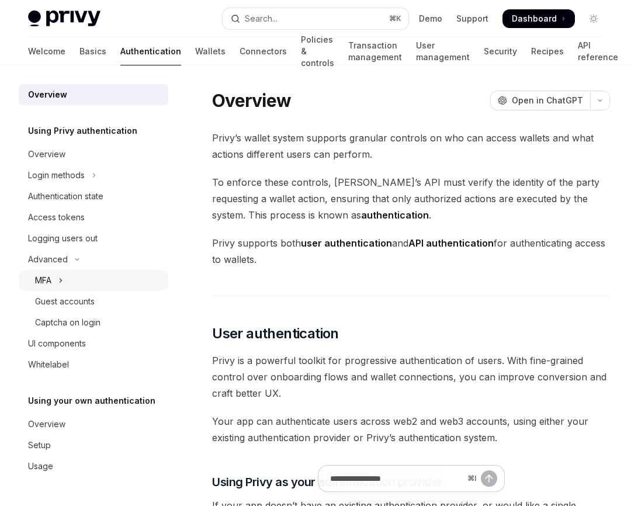
click at [88, 274] on button "MFA" at bounding box center [94, 280] width 150 height 21
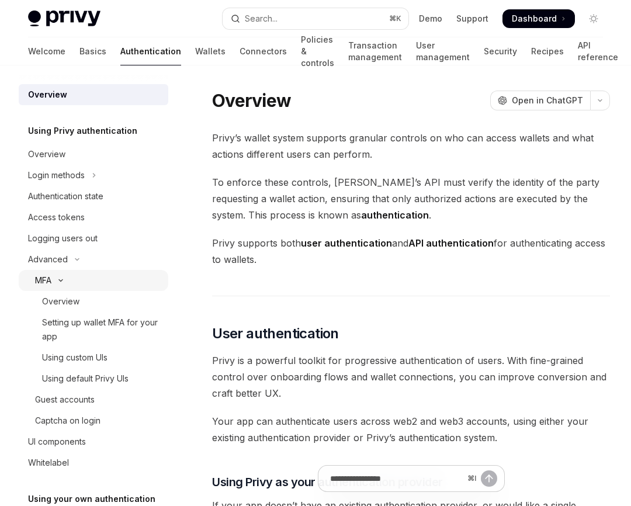
type textarea "*"
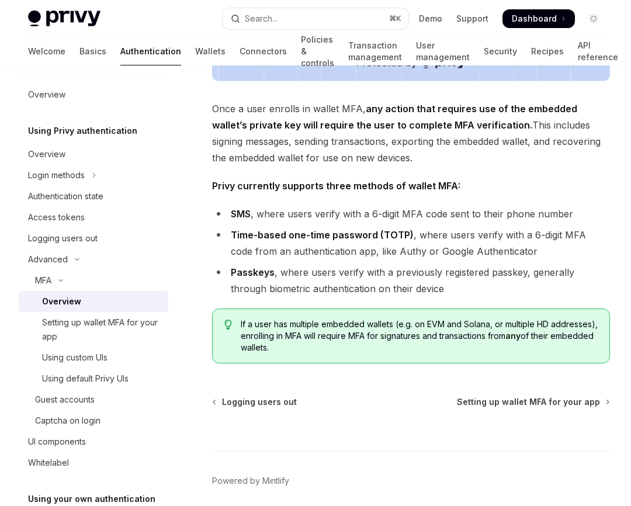
scroll to position [167, 0]
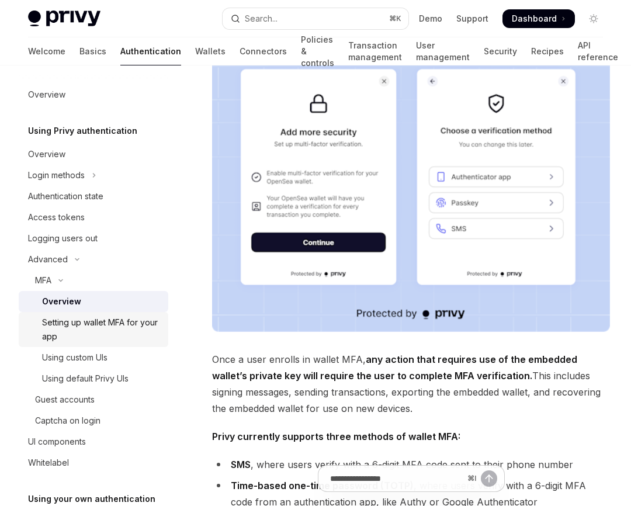
click at [113, 322] on div "Setting up wallet MFA for your app" at bounding box center [101, 329] width 119 height 28
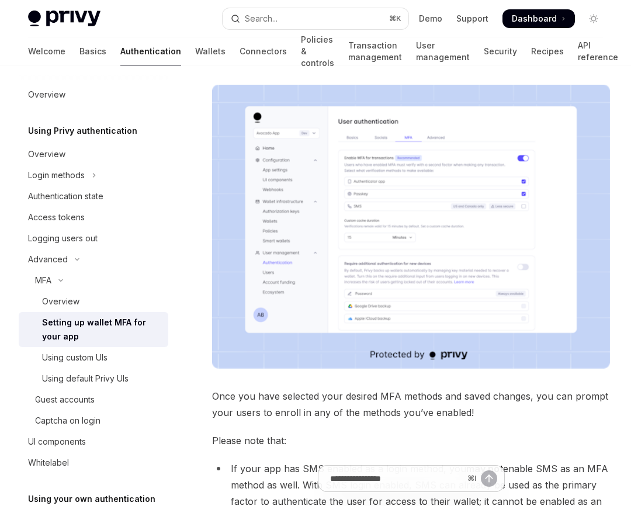
scroll to position [176, 0]
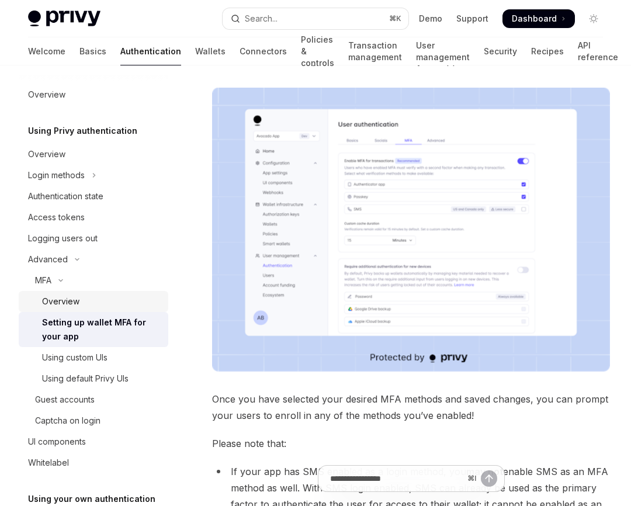
click at [41, 295] on link "Overview" at bounding box center [94, 301] width 150 height 21
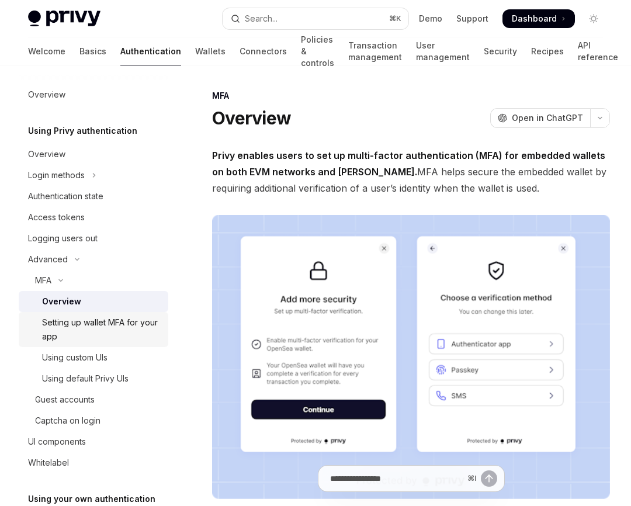
click at [128, 325] on div "Setting up wallet MFA for your app" at bounding box center [101, 329] width 119 height 28
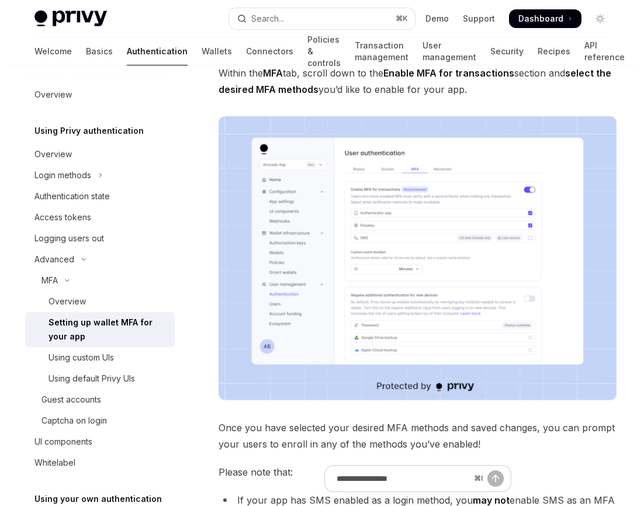
scroll to position [194, 0]
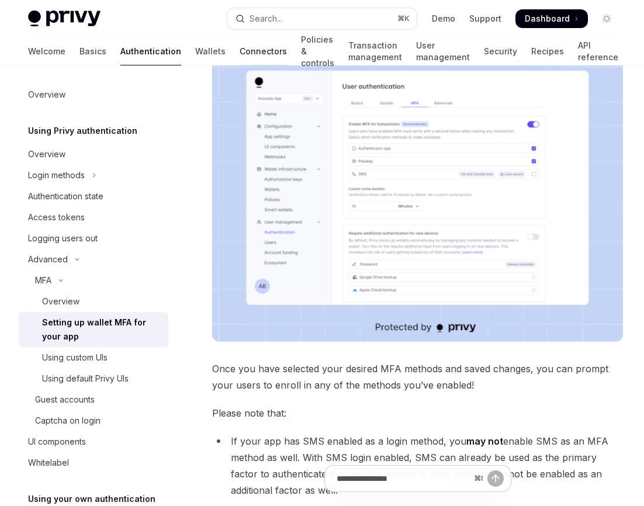
click at [239, 43] on link "Connectors" at bounding box center [262, 51] width 47 height 28
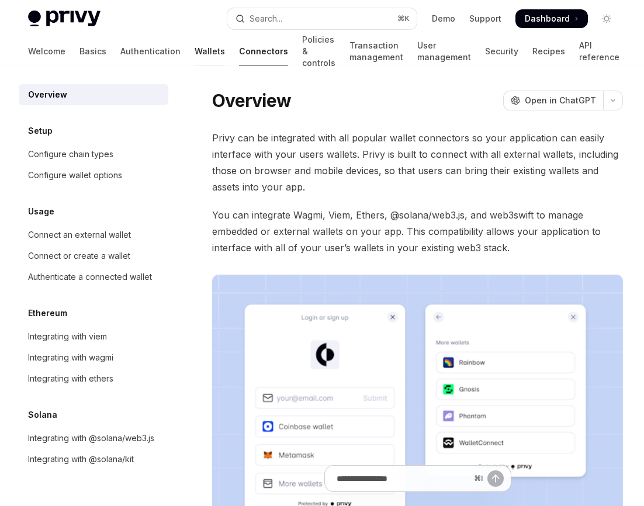
click at [194, 54] on link "Wallets" at bounding box center [209, 51] width 30 height 28
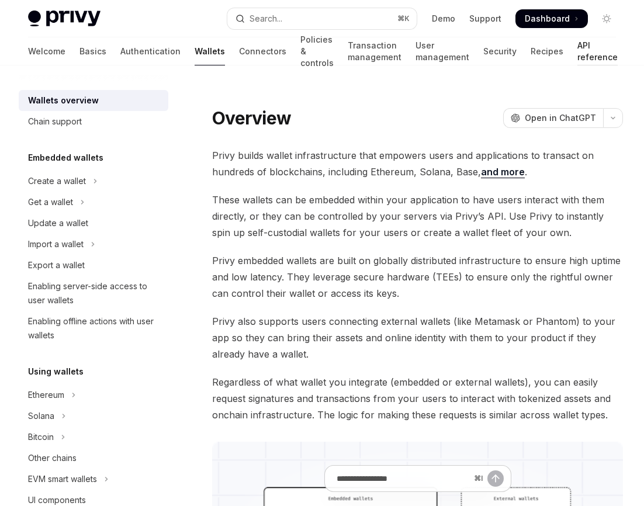
click at [503, 53] on link "API reference" at bounding box center [597, 51] width 40 height 28
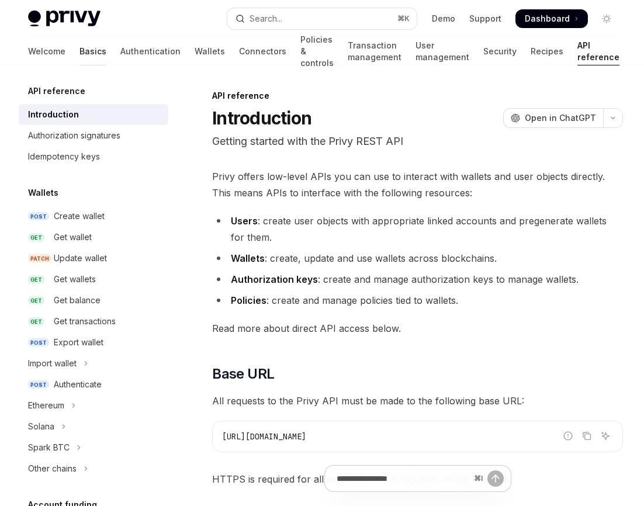
click at [79, 54] on link "Basics" at bounding box center [92, 51] width 27 height 28
type textarea "*"
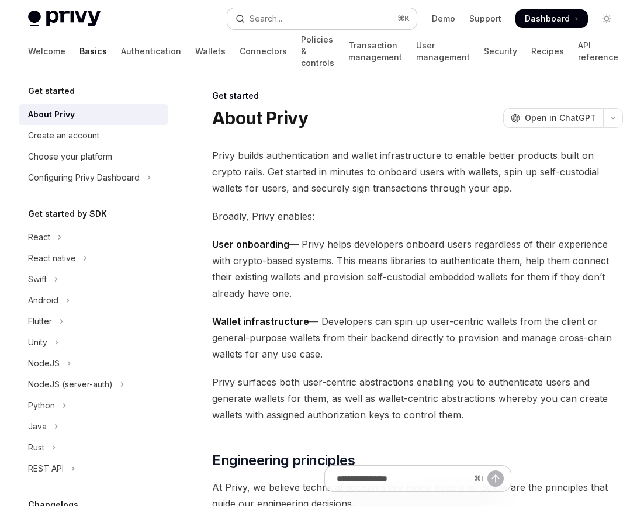
click at [336, 19] on button "Search... ⌘ K" at bounding box center [322, 18] width 190 height 21
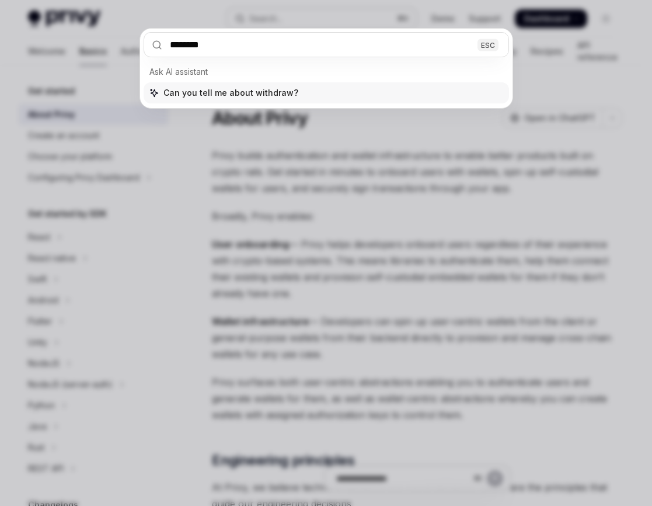
type input "********"
type textarea "*"
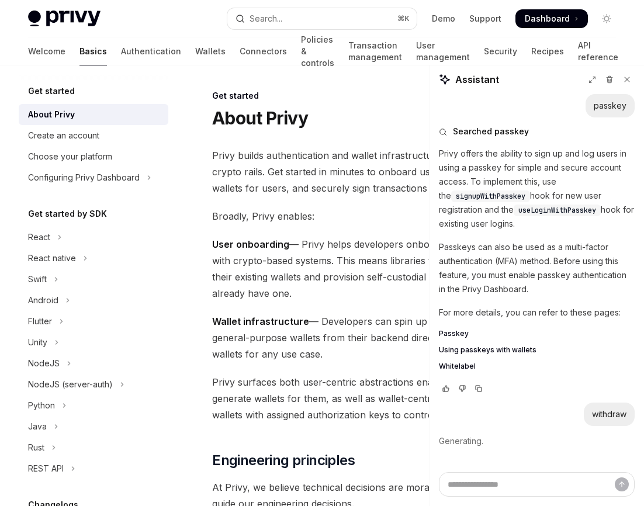
click at [302, 6] on div "Privy Docs home page Search... ⌘ K Demo Support Dashboard Dashboard Search..." at bounding box center [321, 18] width 587 height 37
click at [304, 13] on button "Search... ⌘ K" at bounding box center [322, 18] width 190 height 21
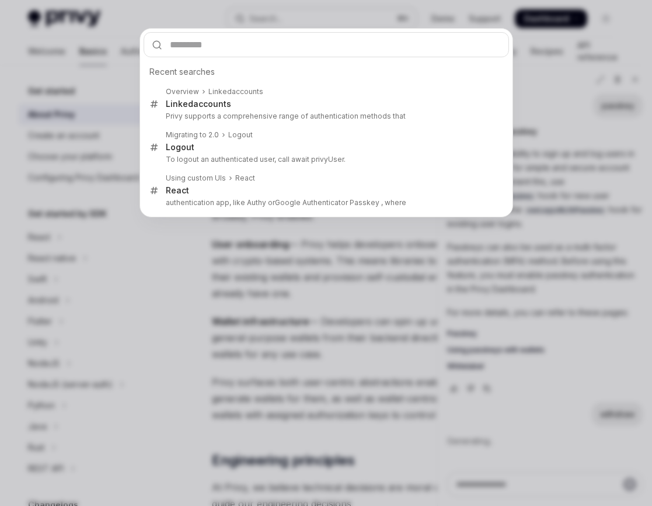
type input "*"
type textarea "*"
type input "***"
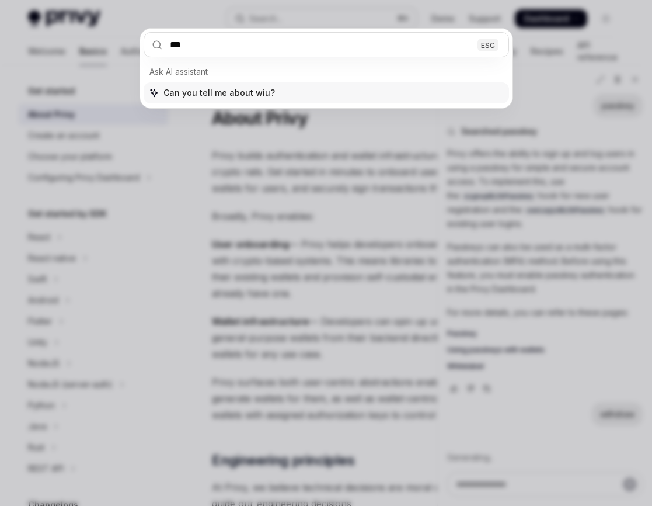
type textarea "*"
type input "**"
type textarea "*"
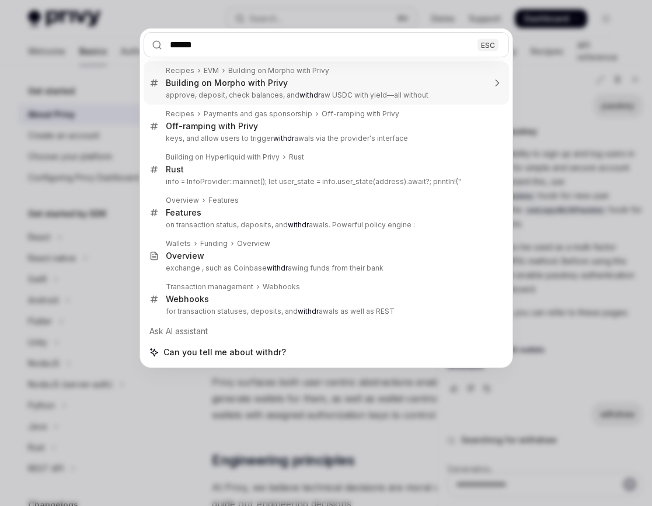
type input "*******"
type textarea "*"
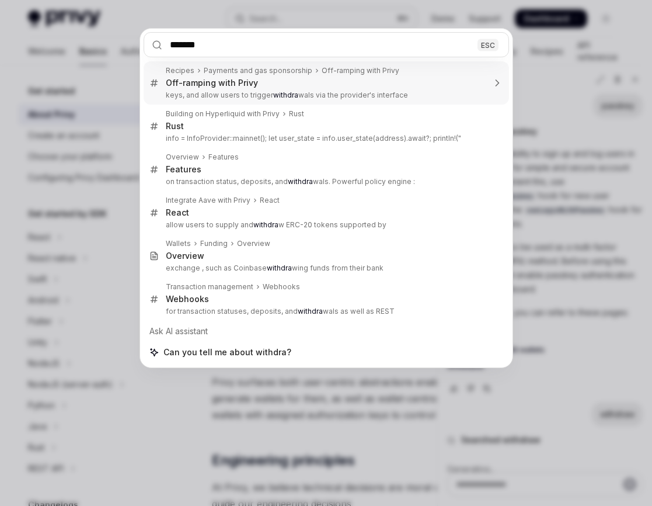
type input "********"
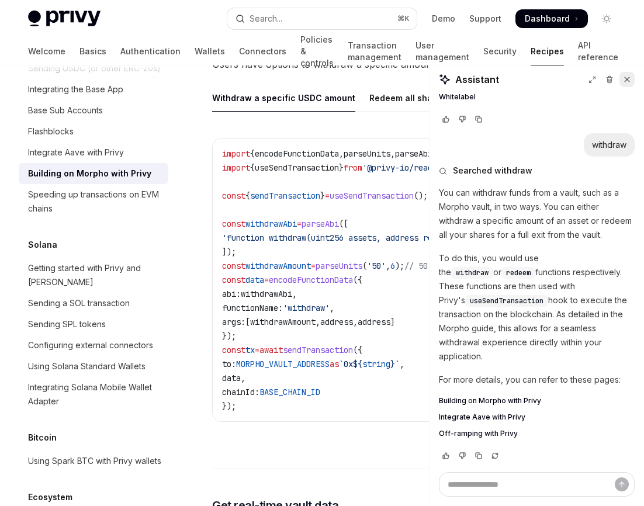
scroll to position [286, 0]
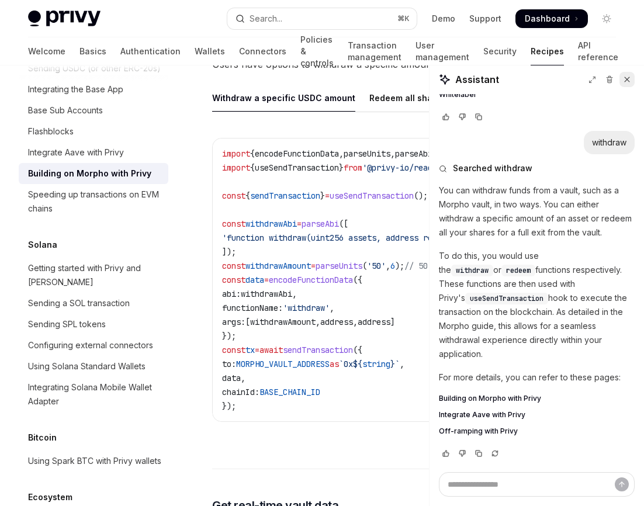
click at [503, 81] on icon at bounding box center [626, 79] width 5 height 5
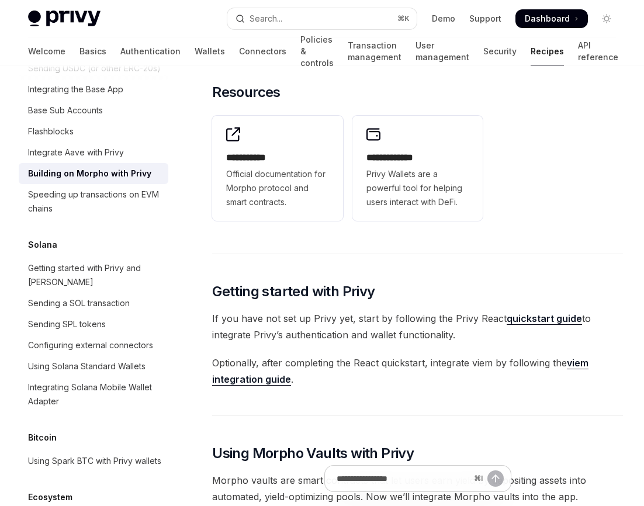
scroll to position [0, 0]
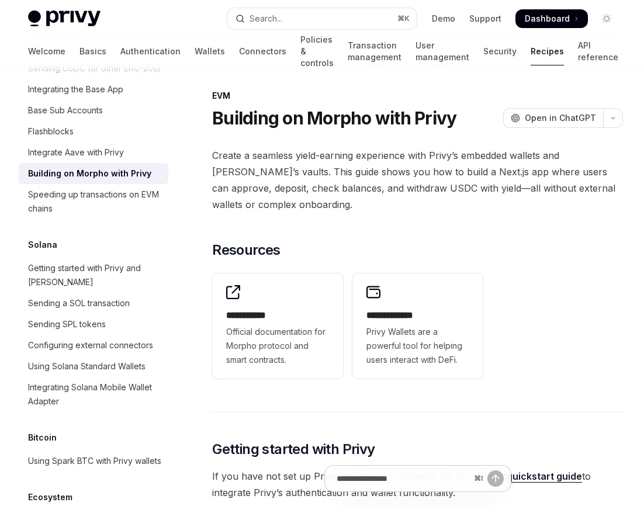
type textarea "*"
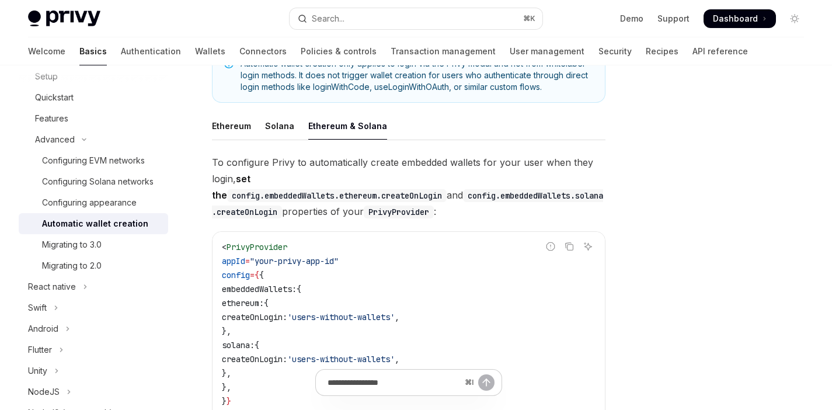
scroll to position [220, 0]
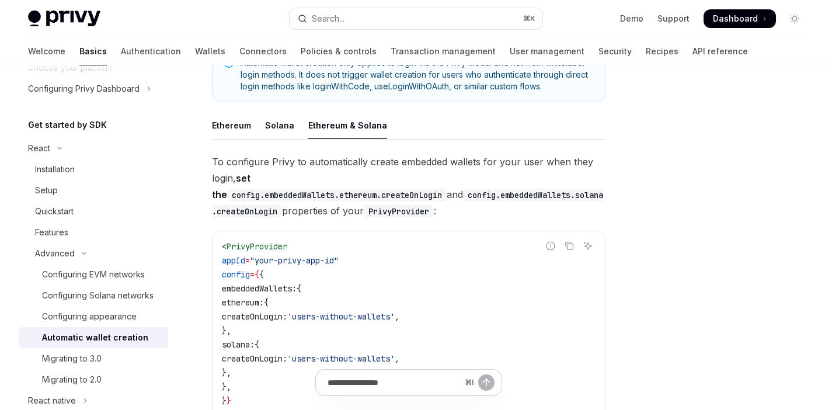
type textarea "*"
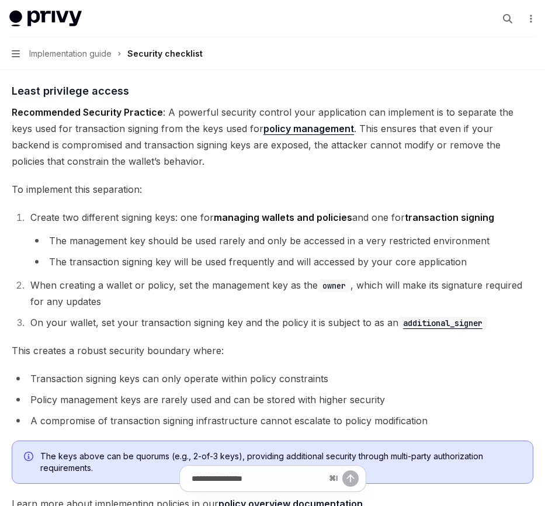
scroll to position [1075, 0]
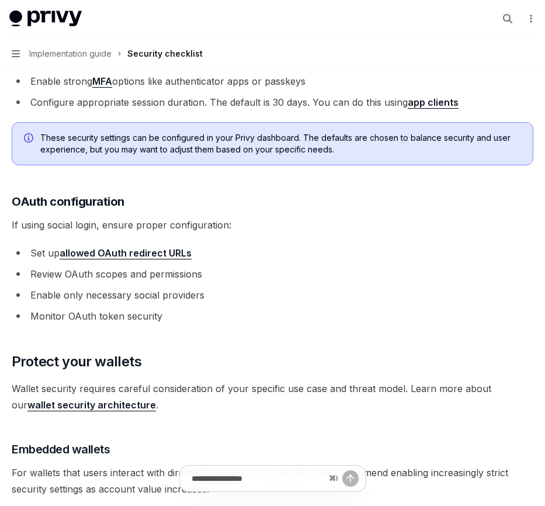
click at [225, 310] on li "Monitor OAuth token security" at bounding box center [273, 316] width 522 height 16
click at [183, 301] on li "Enable only necessary social providers" at bounding box center [273, 295] width 522 height 16
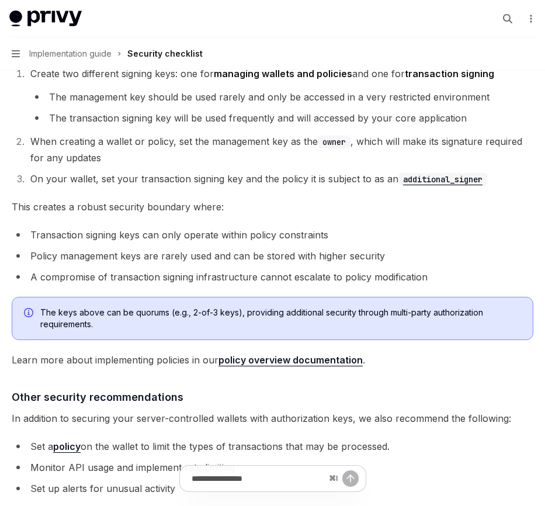
scroll to position [2046, 0]
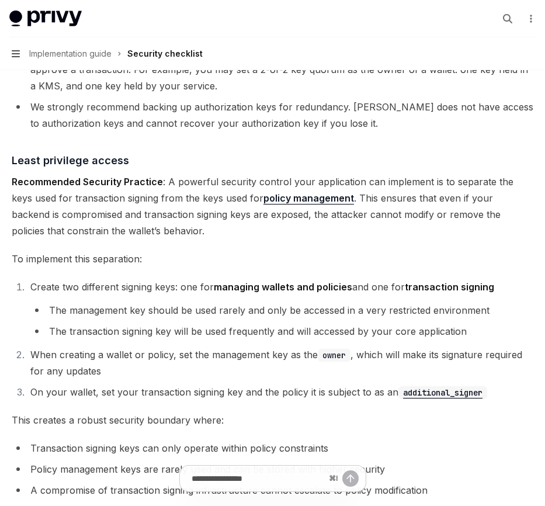
click at [19, 52] on icon "button" at bounding box center [16, 53] width 8 height 9
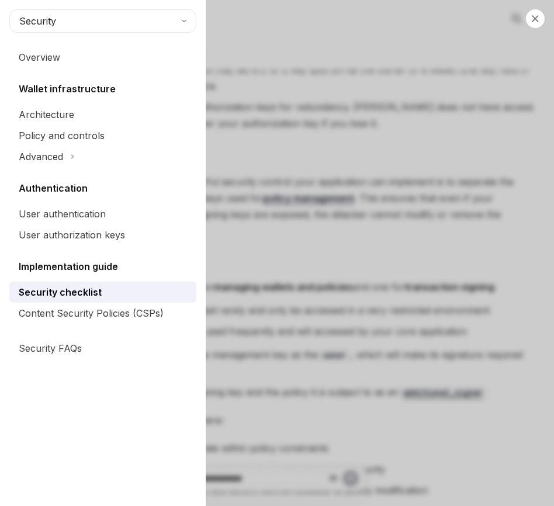
click at [381, 260] on div "Close navigation Security Overview Wallet infrastructure Architecture Policy an…" at bounding box center [277, 253] width 554 height 506
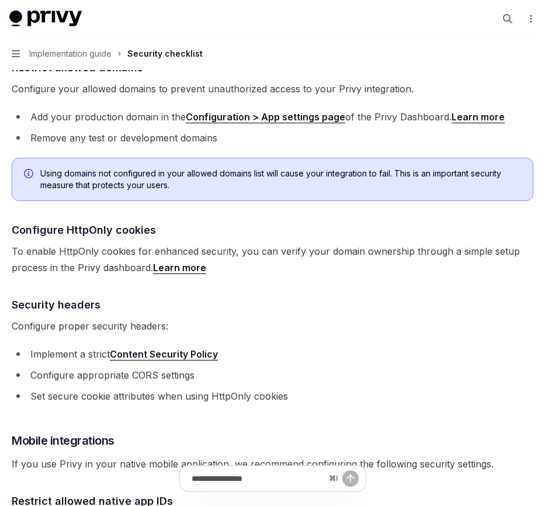
scroll to position [0, 0]
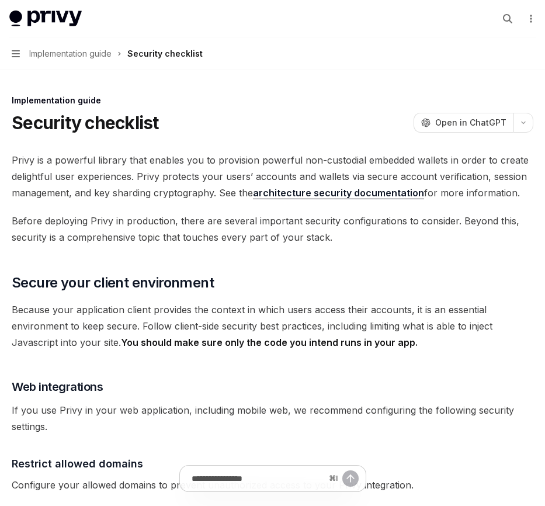
type textarea "*"
